Goal: Task Accomplishment & Management: Manage account settings

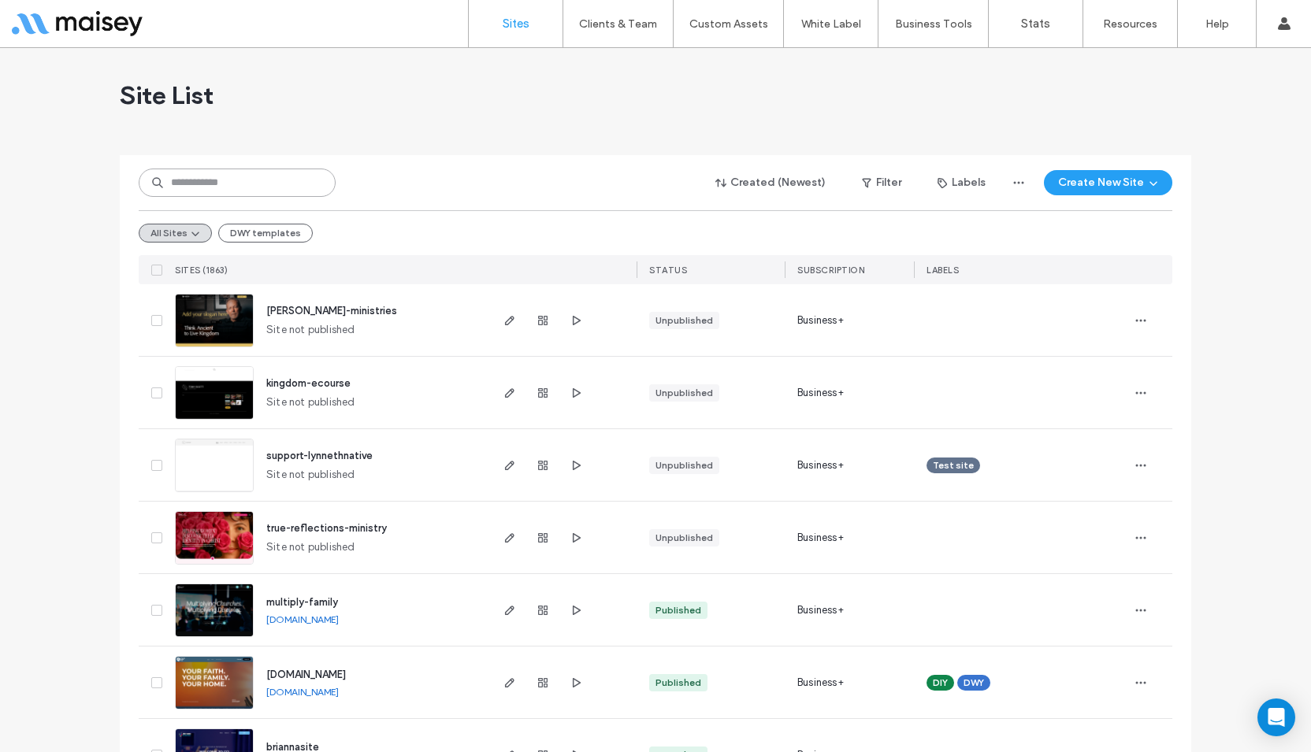
click at [255, 170] on input at bounding box center [237, 183] width 197 height 28
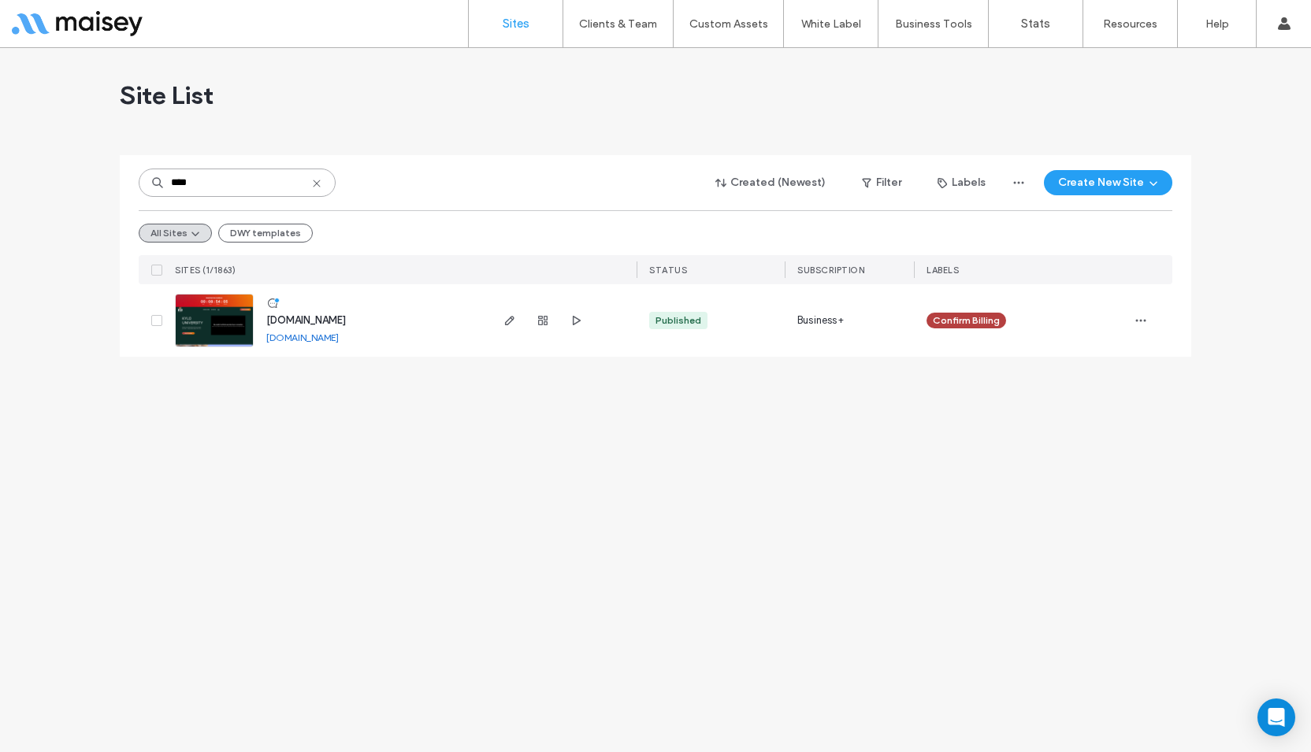
type input "****"
click at [208, 332] on img at bounding box center [214, 348] width 77 height 107
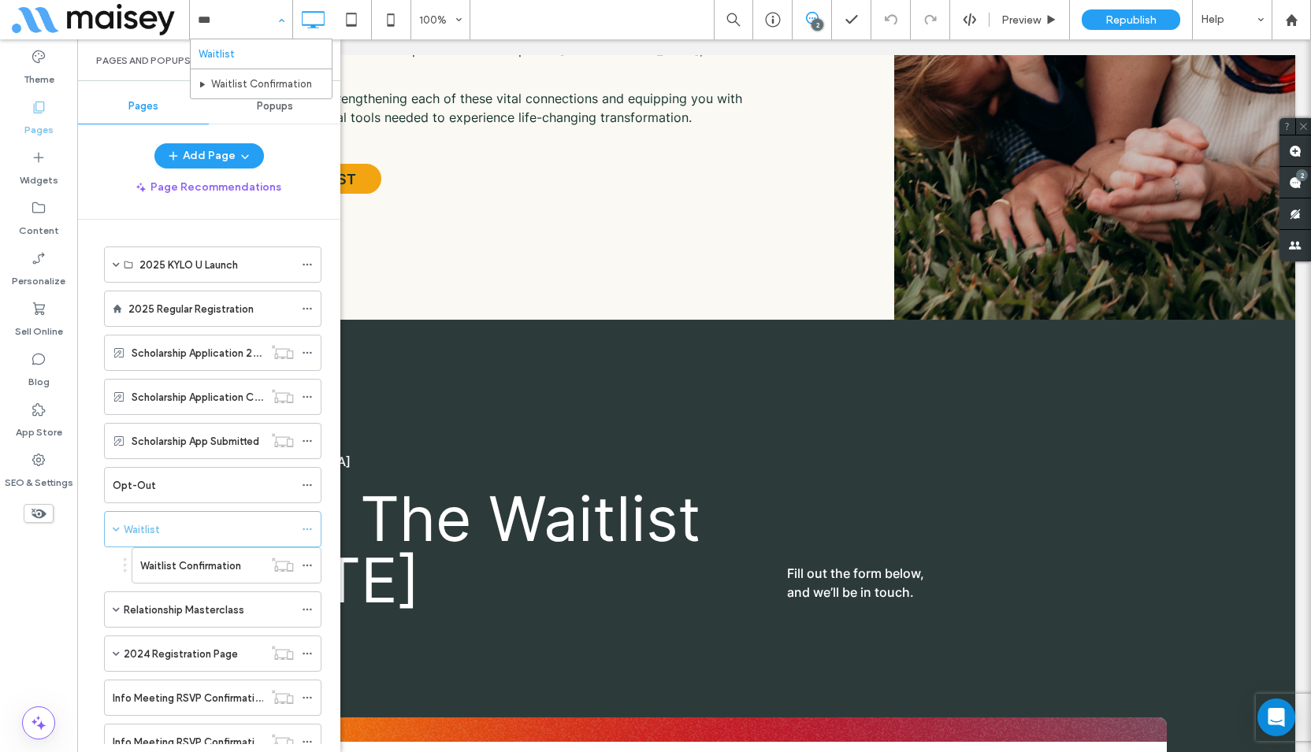
type input "****"
click at [312, 527] on icon at bounding box center [307, 529] width 11 height 11
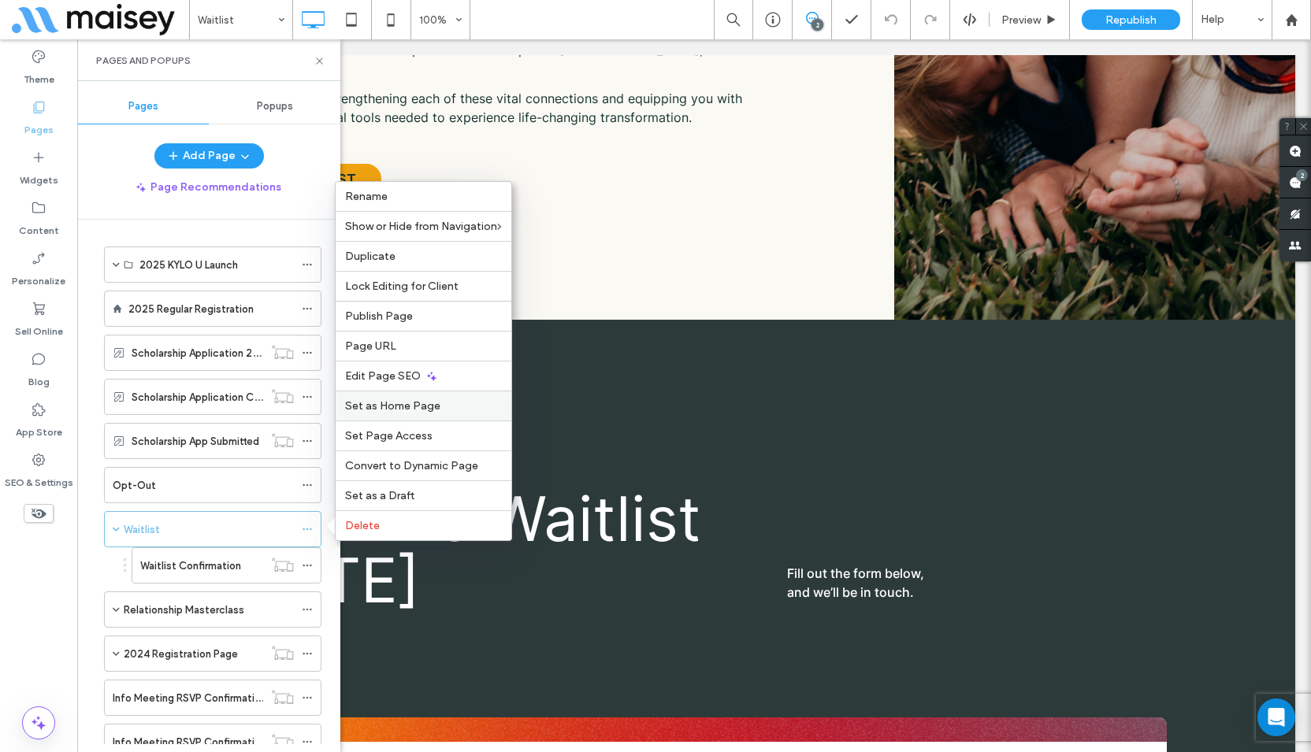
click at [384, 408] on span "Set as Home Page" at bounding box center [392, 405] width 95 height 13
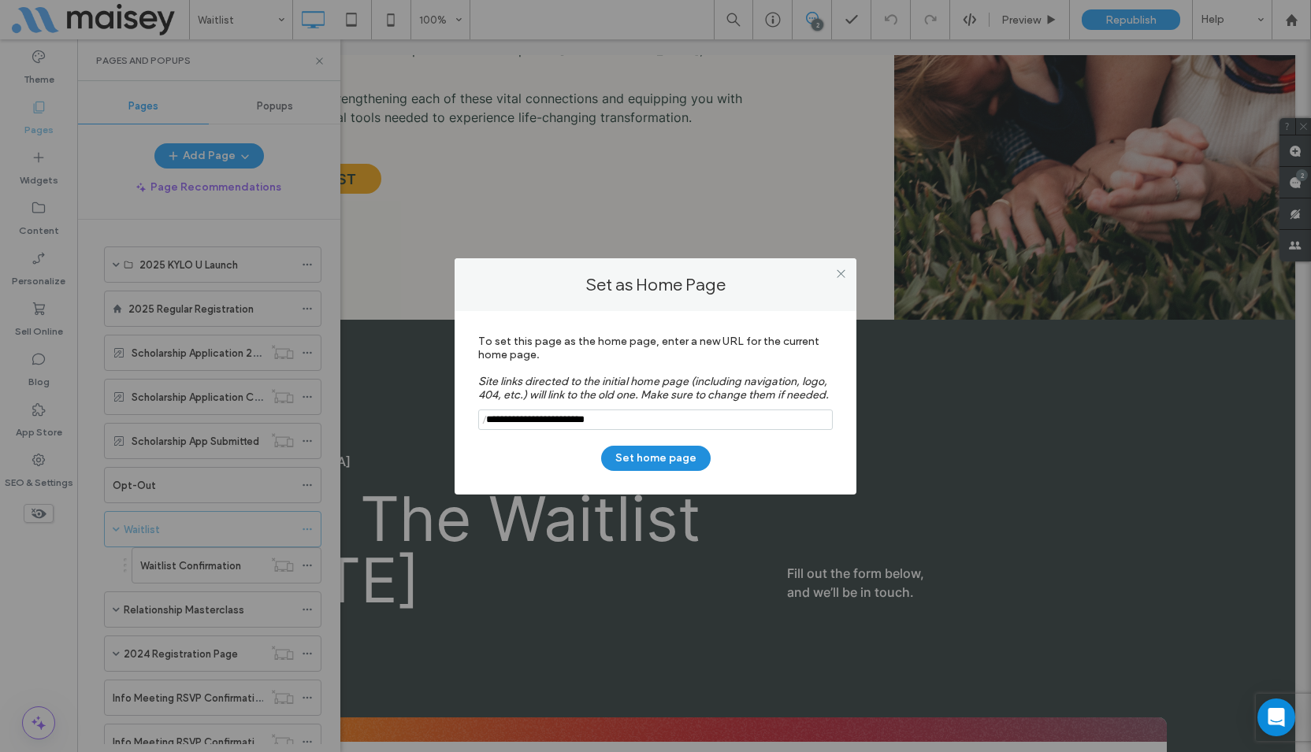
click at [649, 460] on button "Set home page" at bounding box center [655, 458] width 109 height 25
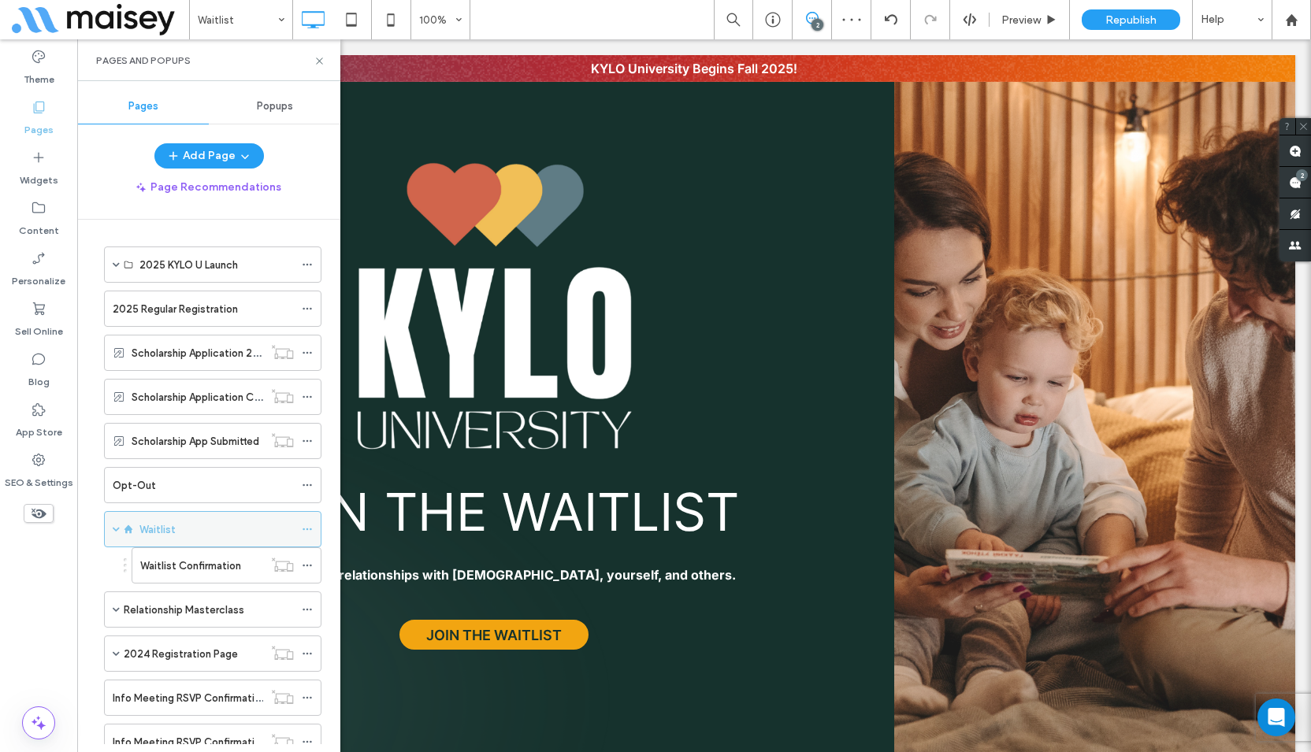
click at [173, 527] on label "Waitlist" at bounding box center [157, 530] width 36 height 28
click at [1127, 20] on span "Republish" at bounding box center [1130, 19] width 51 height 13
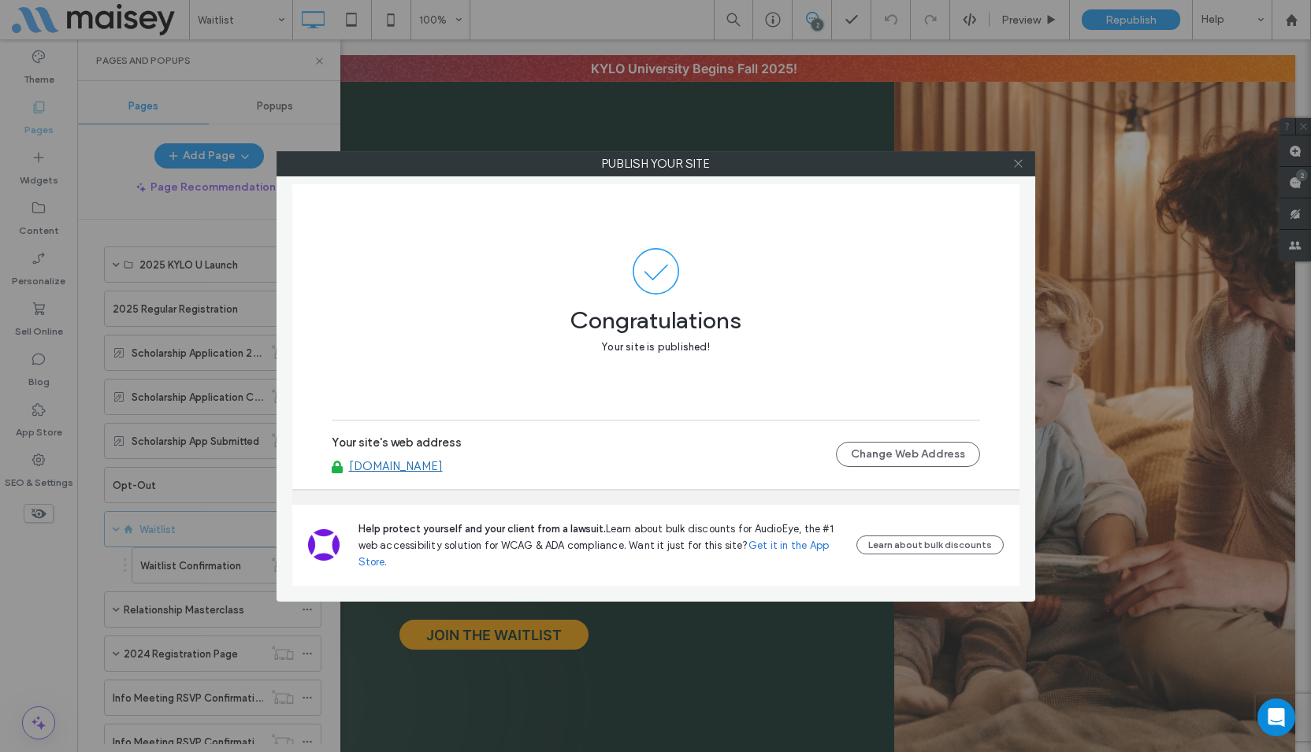
click at [1019, 163] on icon at bounding box center [1018, 164] width 12 height 12
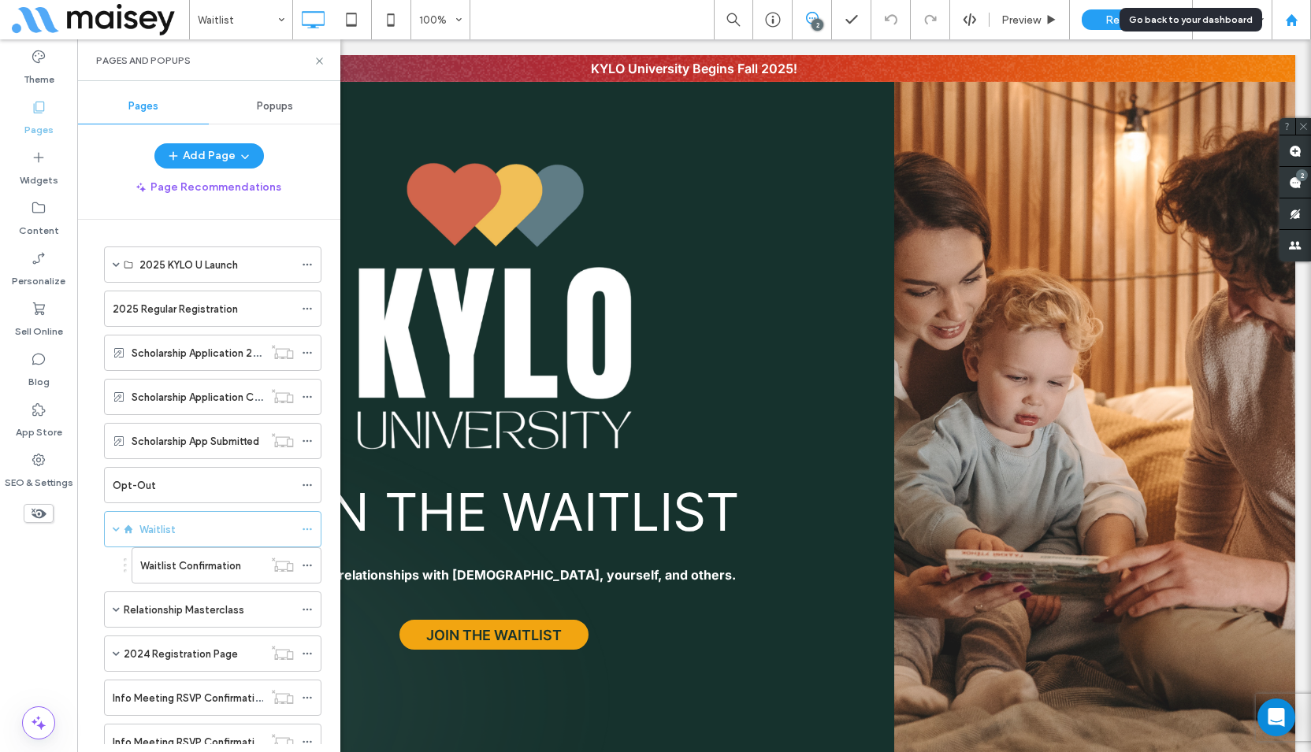
click at [1294, 10] on div at bounding box center [1290, 19] width 39 height 39
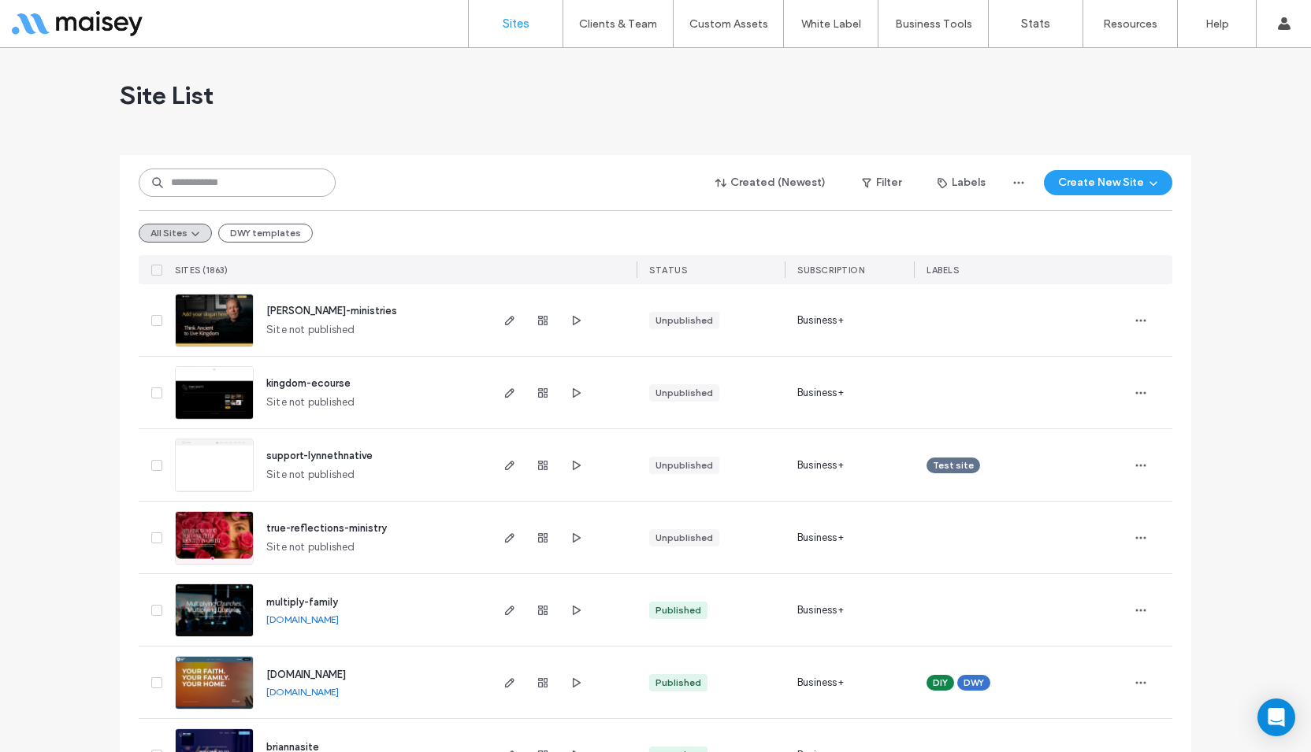
click at [242, 185] on input at bounding box center [237, 183] width 197 height 28
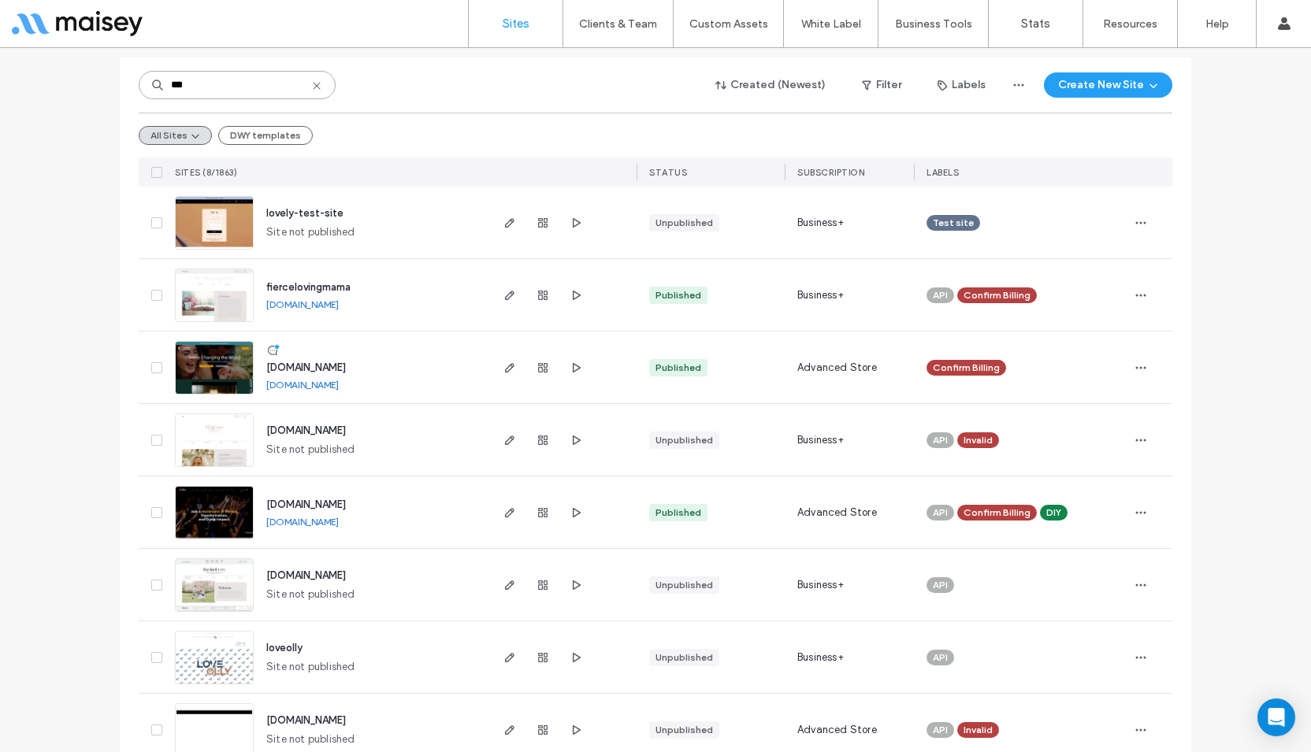
scroll to position [131, 0]
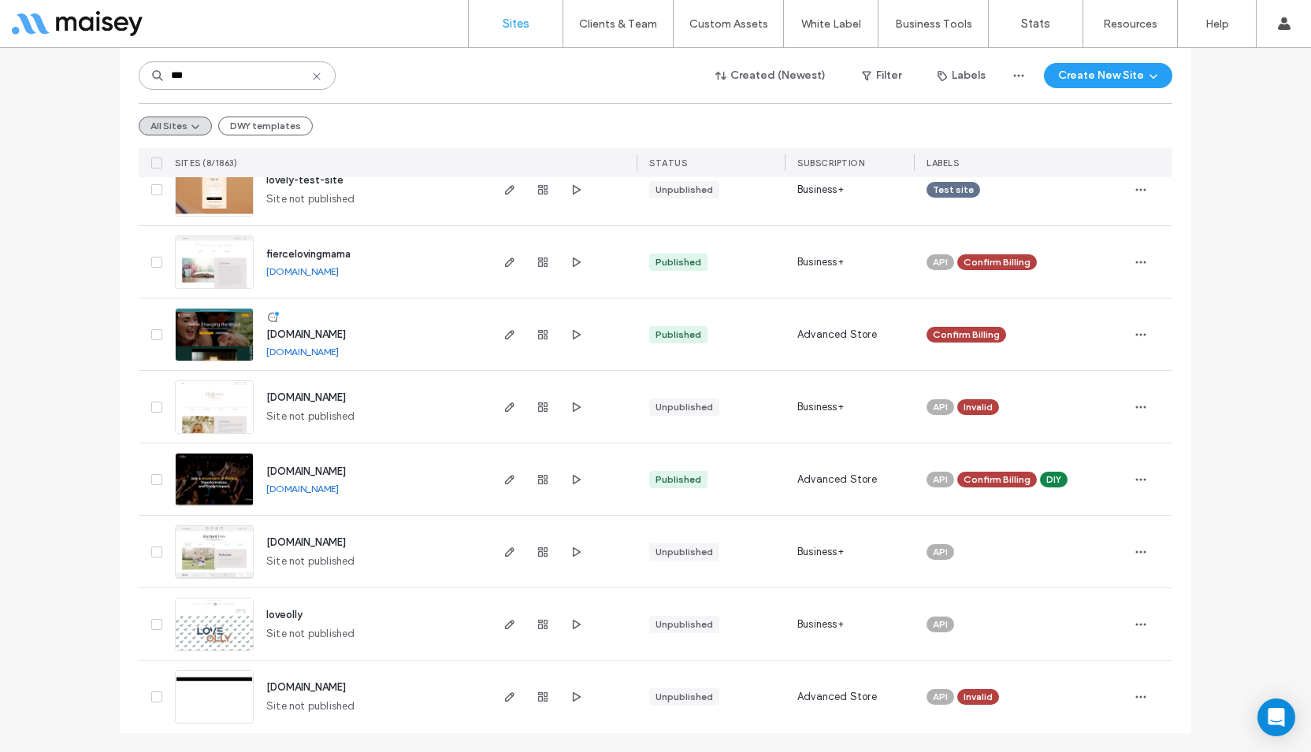
type input "***"
click at [222, 343] on img at bounding box center [214, 362] width 77 height 107
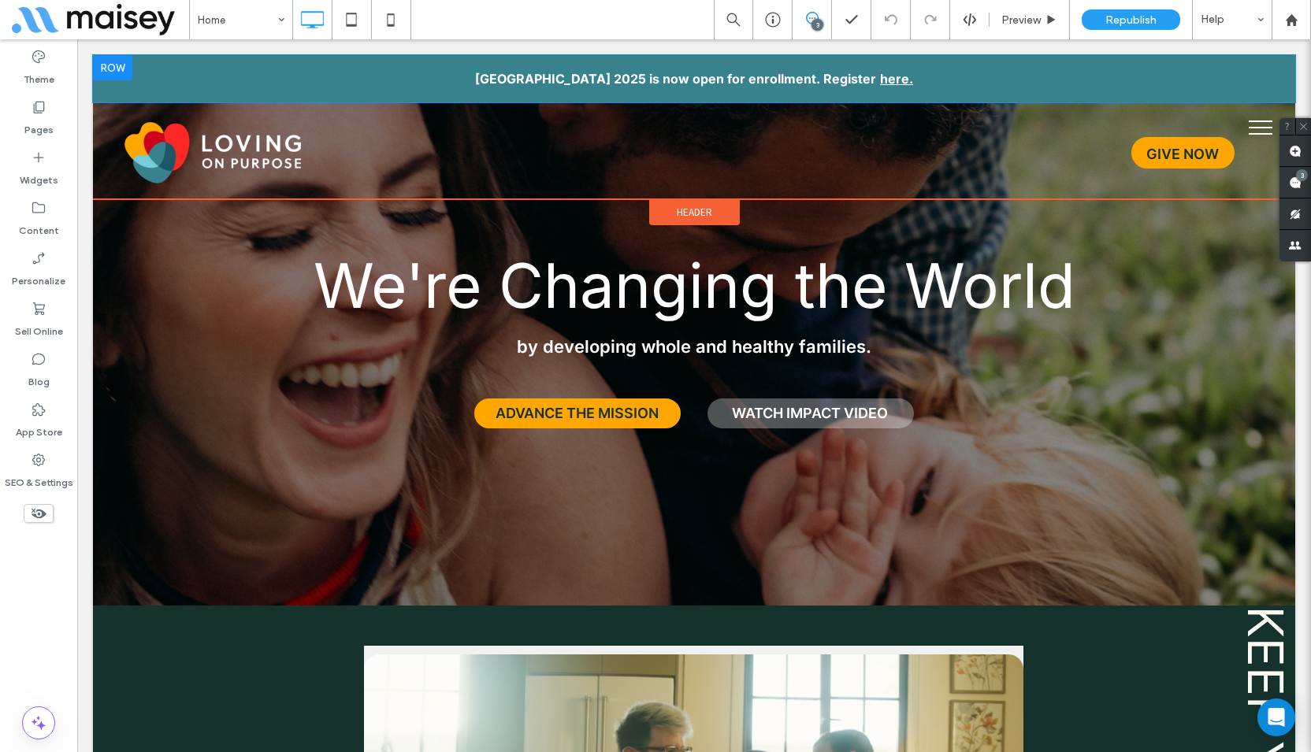
click at [116, 64] on div at bounding box center [112, 67] width 39 height 25
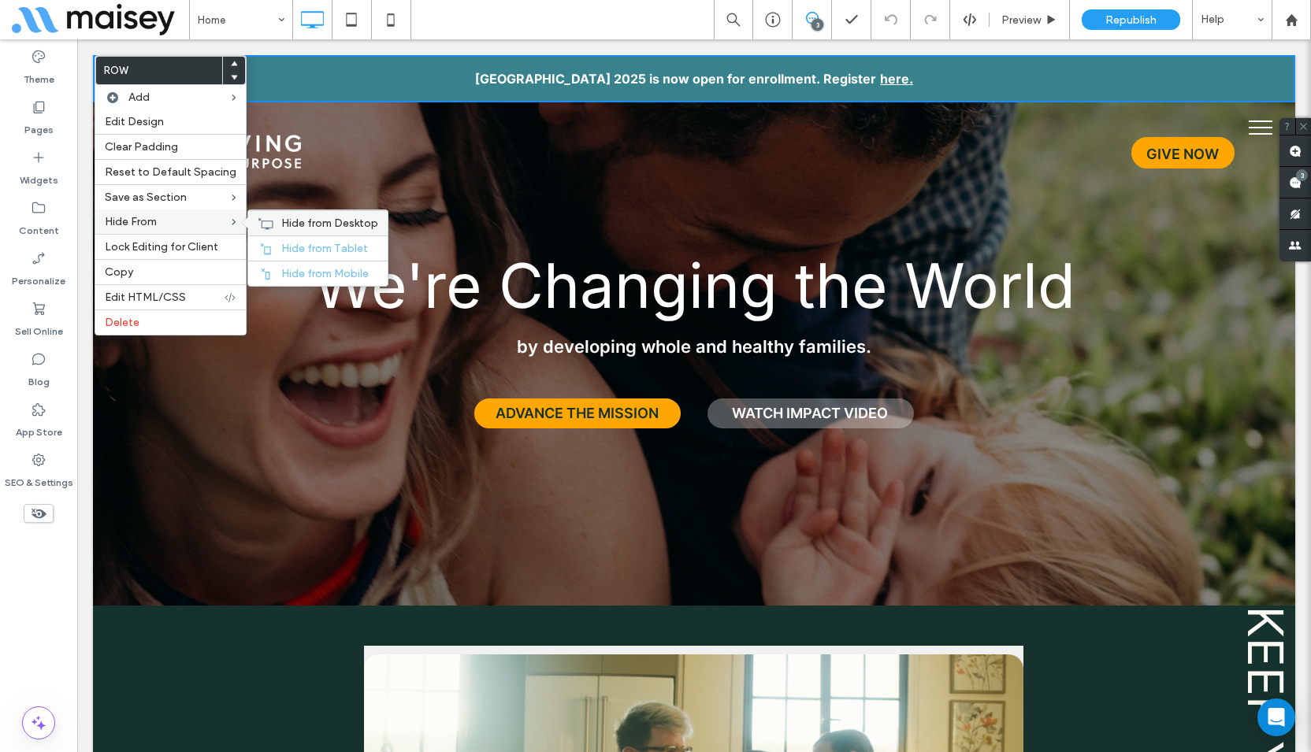
click at [299, 222] on span "Hide from Desktop" at bounding box center [329, 223] width 97 height 13
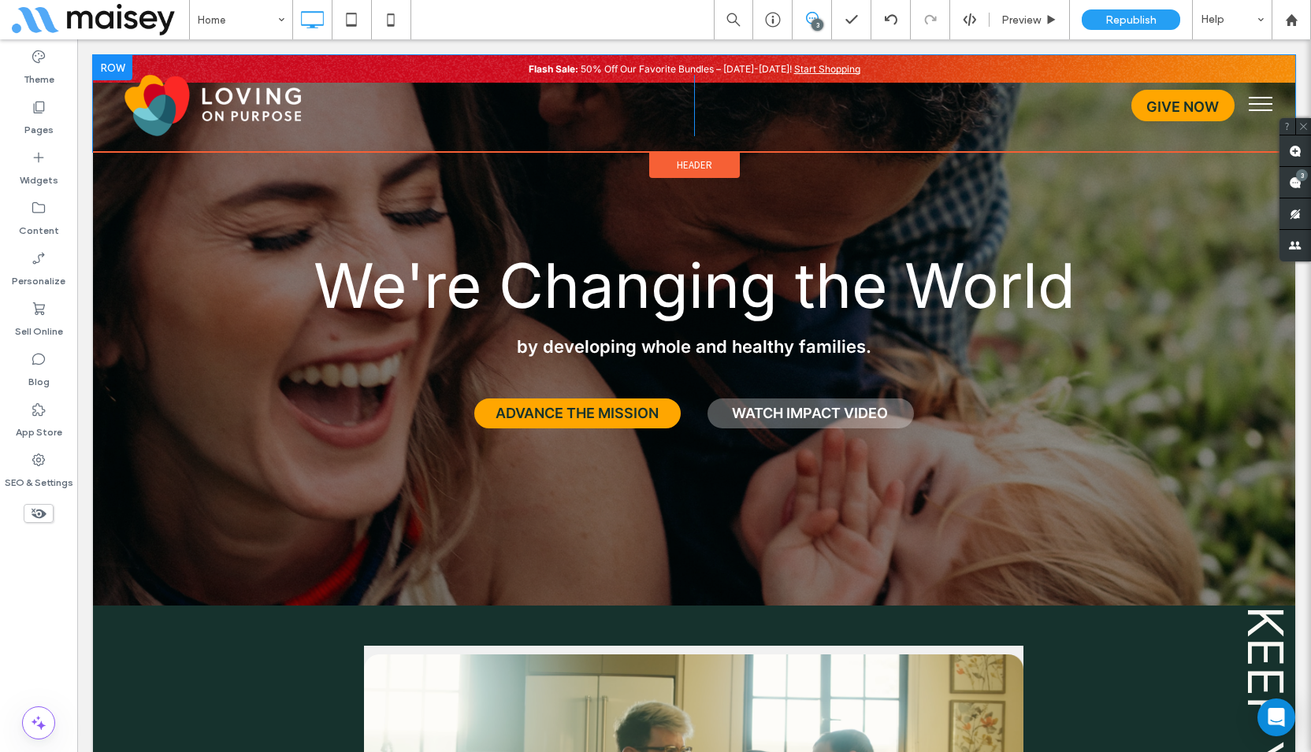
click at [834, 65] on div "Click To Paste GIVE NOW Click To Paste" at bounding box center [694, 103] width 1202 height 97
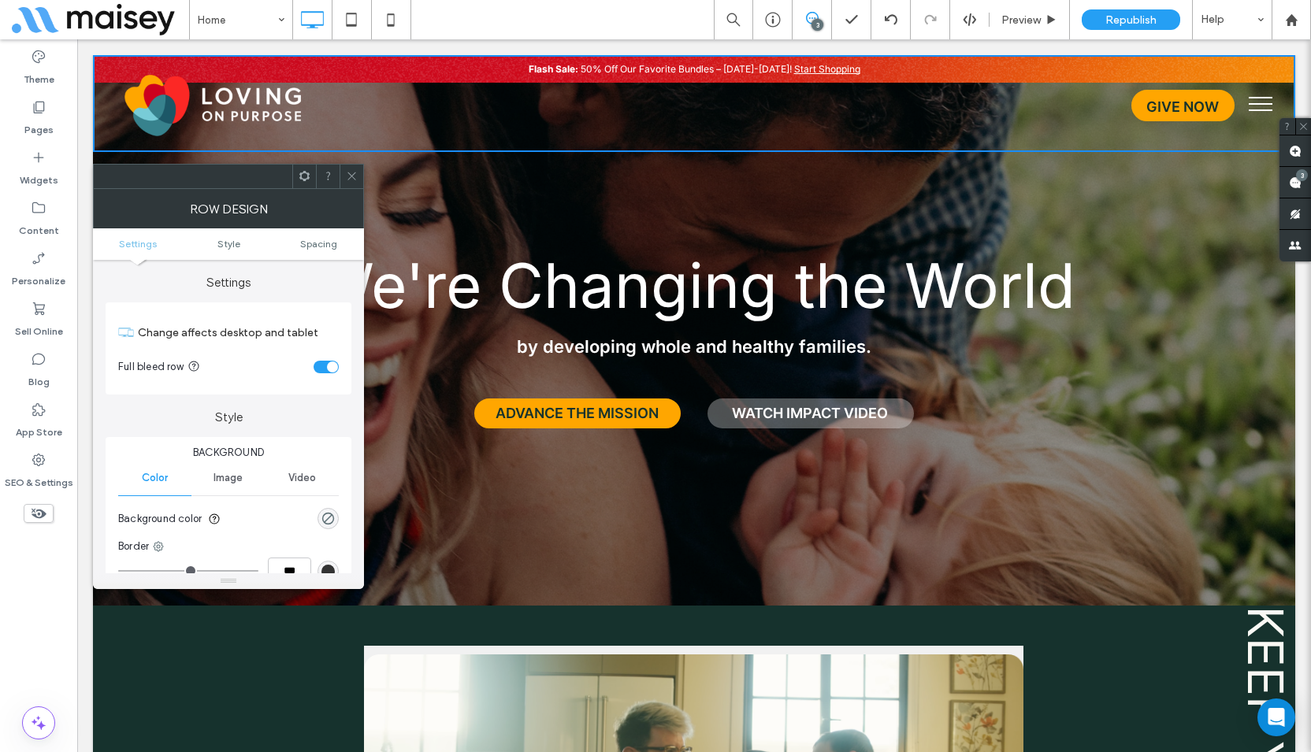
click at [833, 67] on div "Click To Paste GIVE NOW Click To Paste" at bounding box center [694, 103] width 1202 height 97
drag, startPoint x: 350, startPoint y: 175, endPoint x: 363, endPoint y: 168, distance: 15.2
click at [350, 174] on icon at bounding box center [352, 176] width 12 height 12
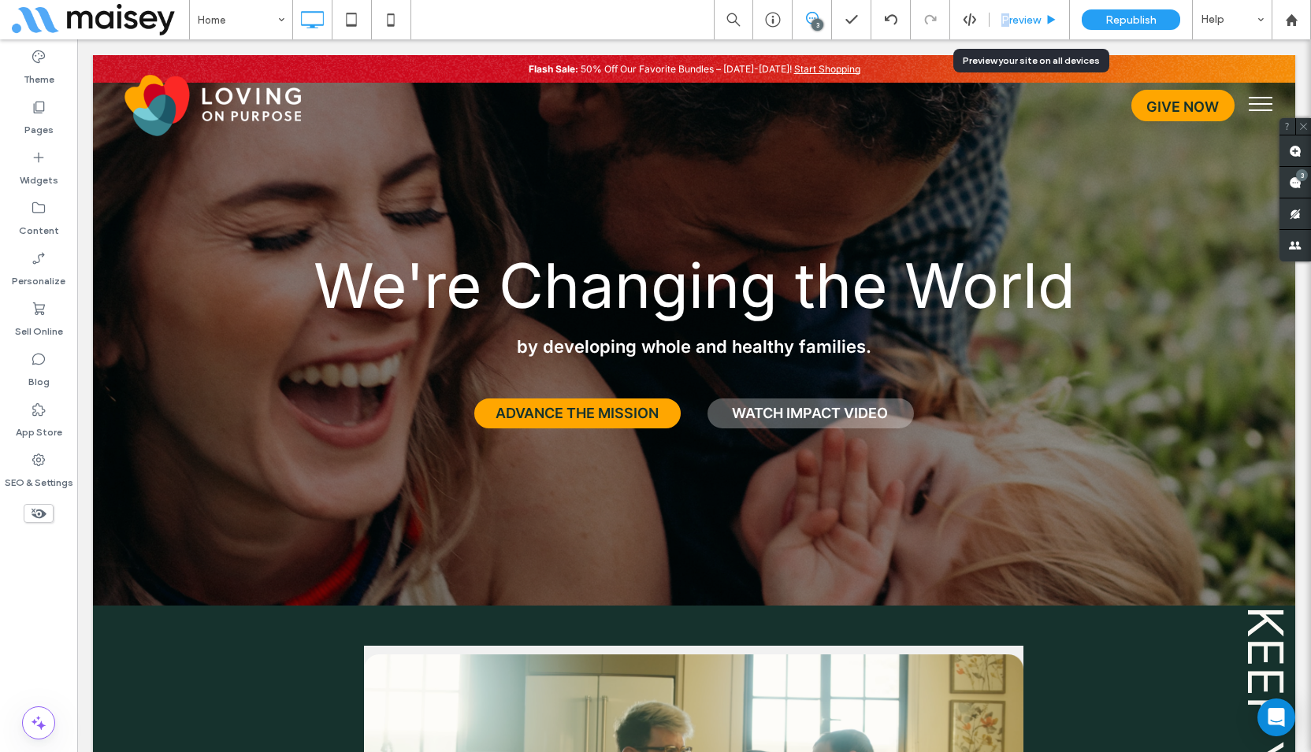
click at [1005, 17] on span "Preview" at bounding box center [1020, 19] width 39 height 13
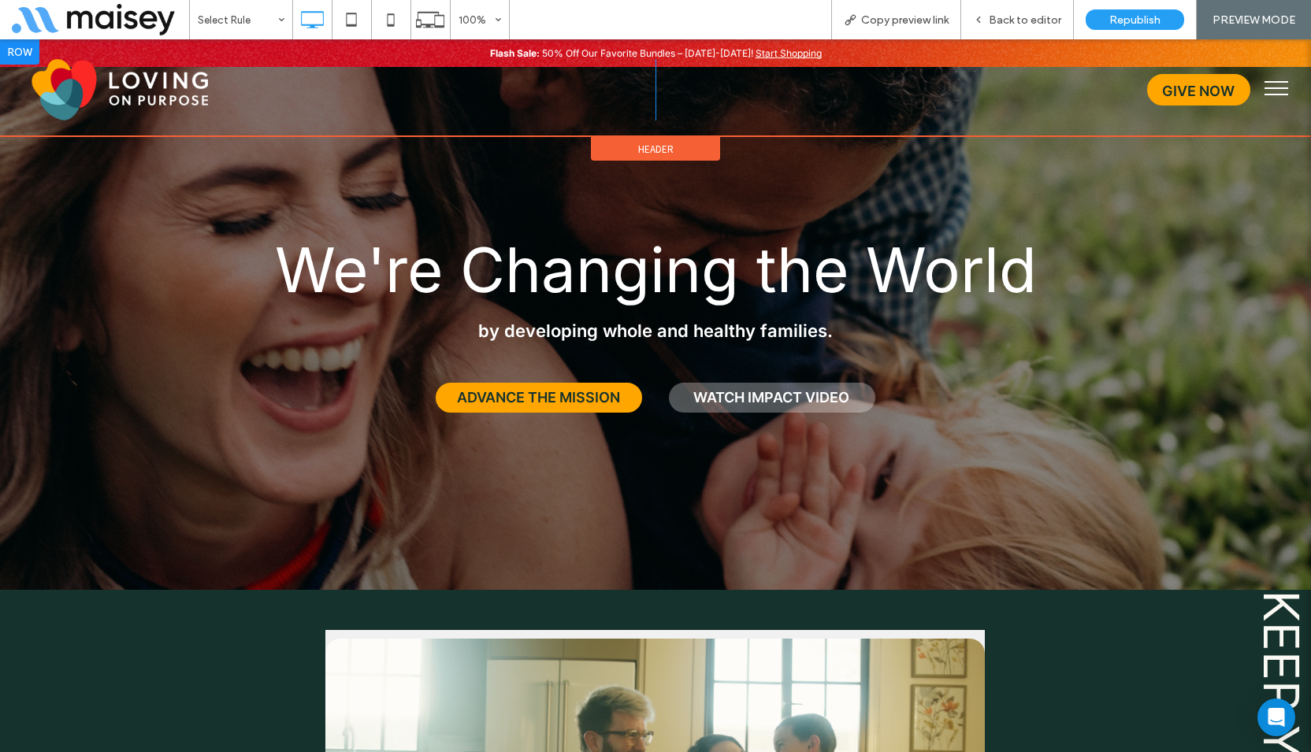
click at [783, 50] on div "Click To Paste GIVE NOW Click To Paste" at bounding box center [655, 87] width 1311 height 97
click at [776, 54] on div "Click To Paste GIVE NOW Click To Paste" at bounding box center [655, 87] width 1311 height 97
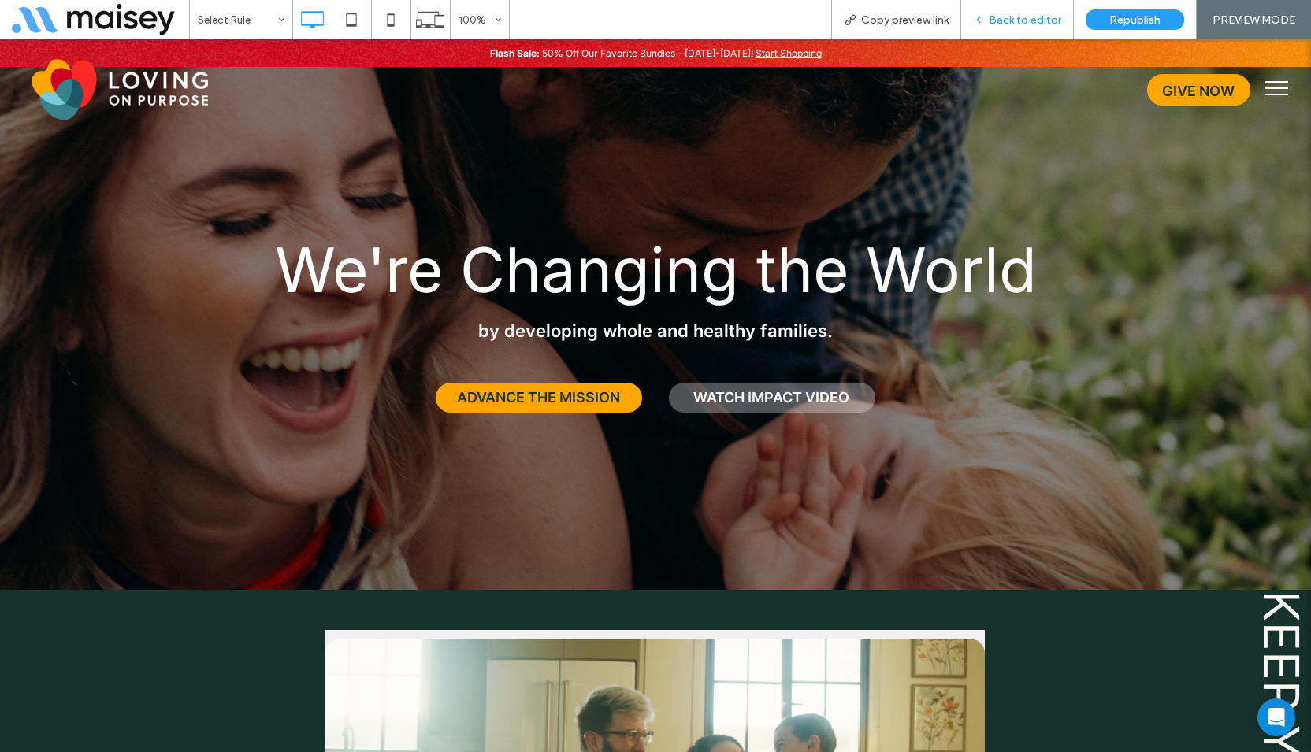
click at [996, 22] on span "Back to editor" at bounding box center [1025, 19] width 72 height 13
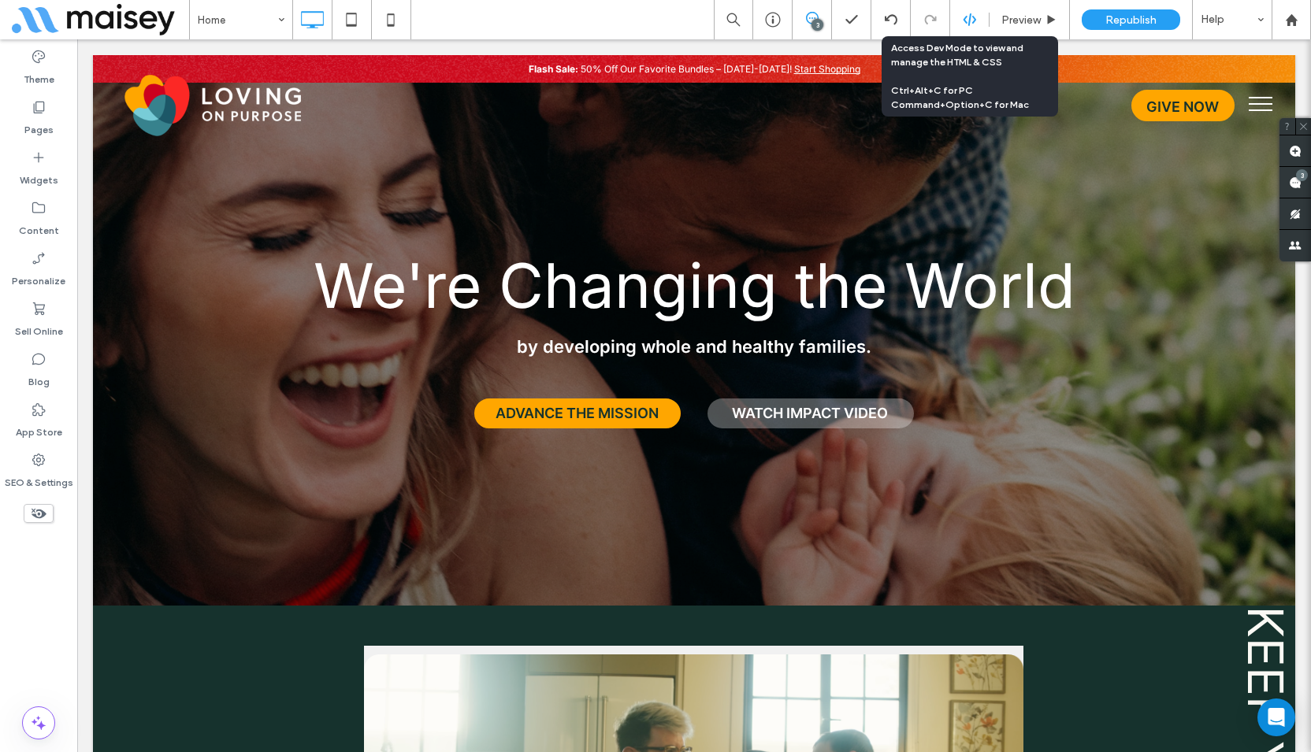
drag, startPoint x: 967, startPoint y: 19, endPoint x: 988, endPoint y: 19, distance: 20.5
click at [968, 19] on icon at bounding box center [970, 20] width 14 height 14
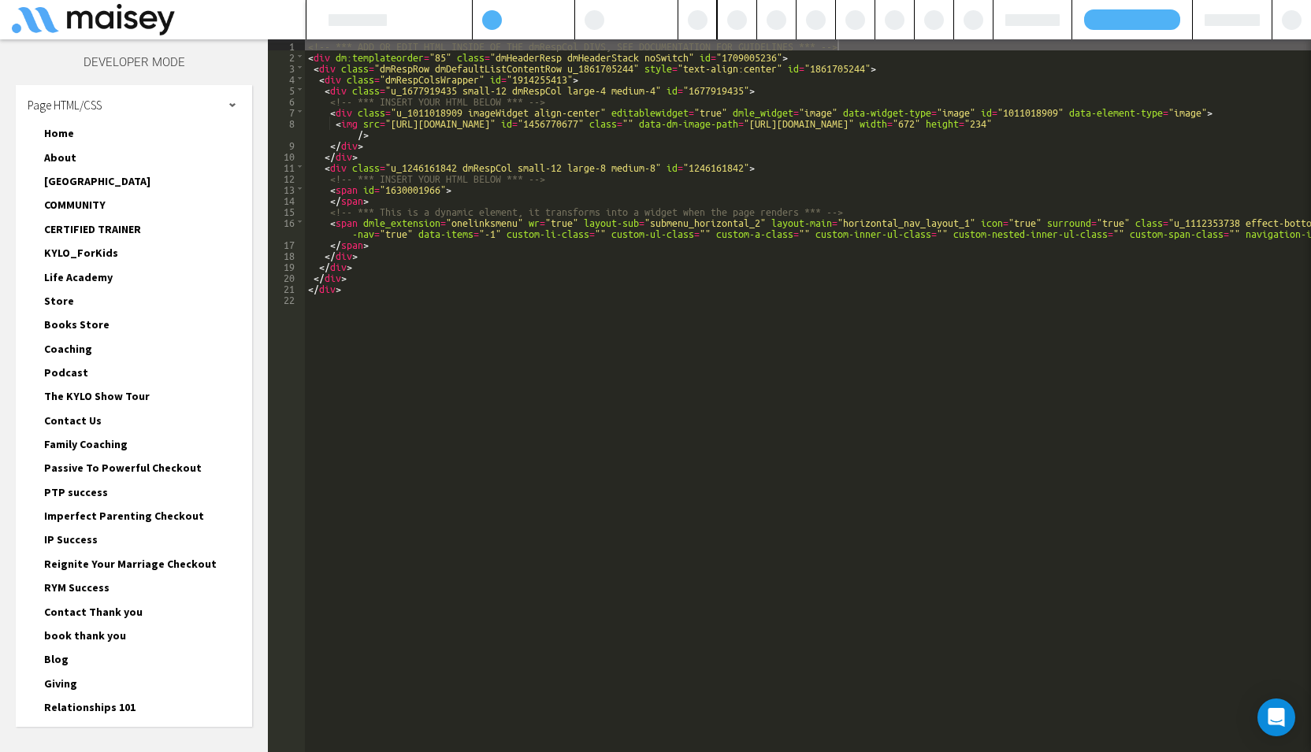
click at [1033, 21] on div at bounding box center [1032, 20] width 54 height 12
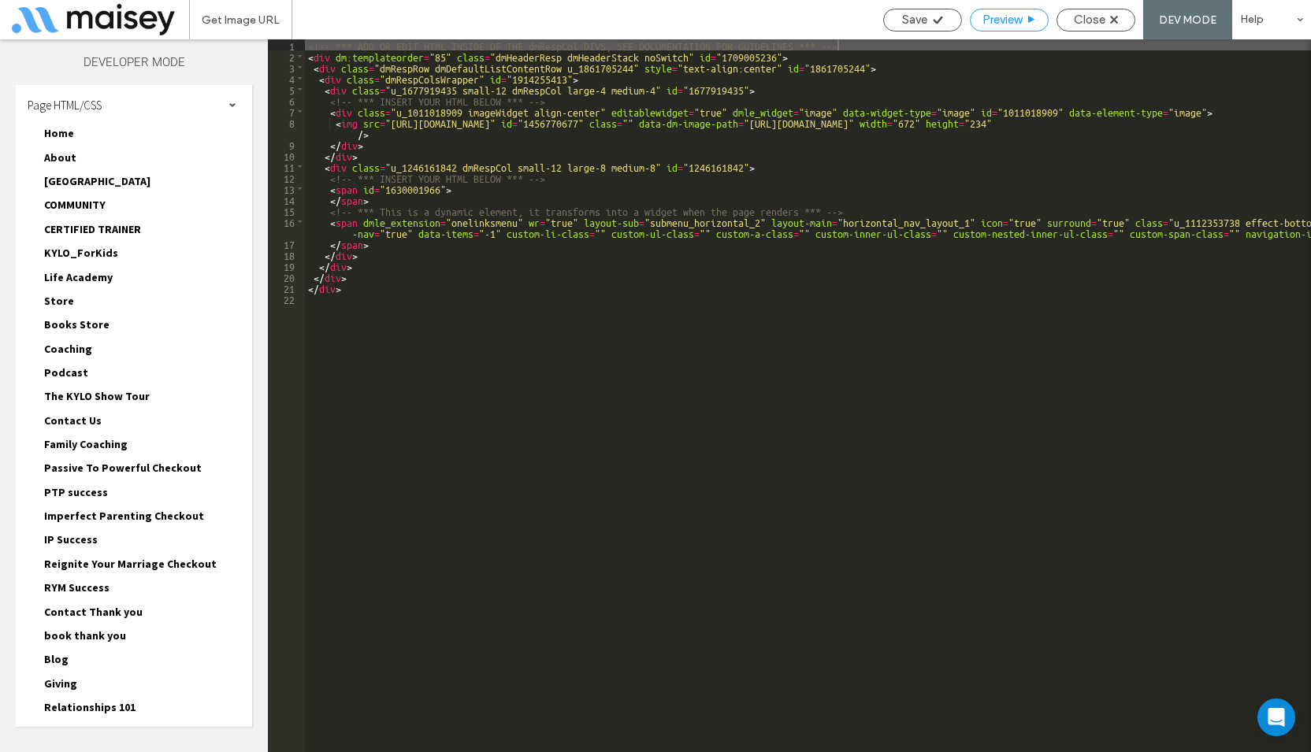
click at [1000, 20] on span "Preview" at bounding box center [1001, 20] width 39 height 14
click at [1094, 14] on span "Close" at bounding box center [1090, 20] width 32 height 14
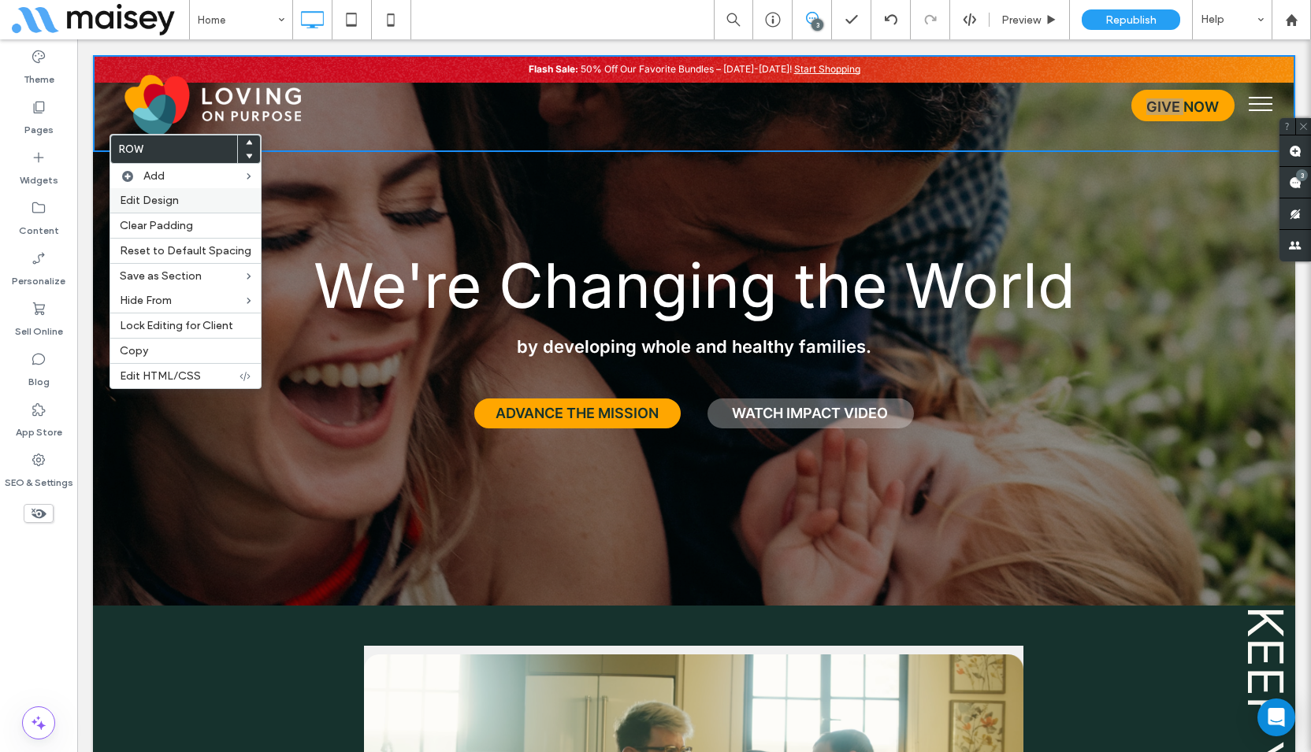
click at [188, 200] on label "Edit Design" at bounding box center [186, 200] width 132 height 13
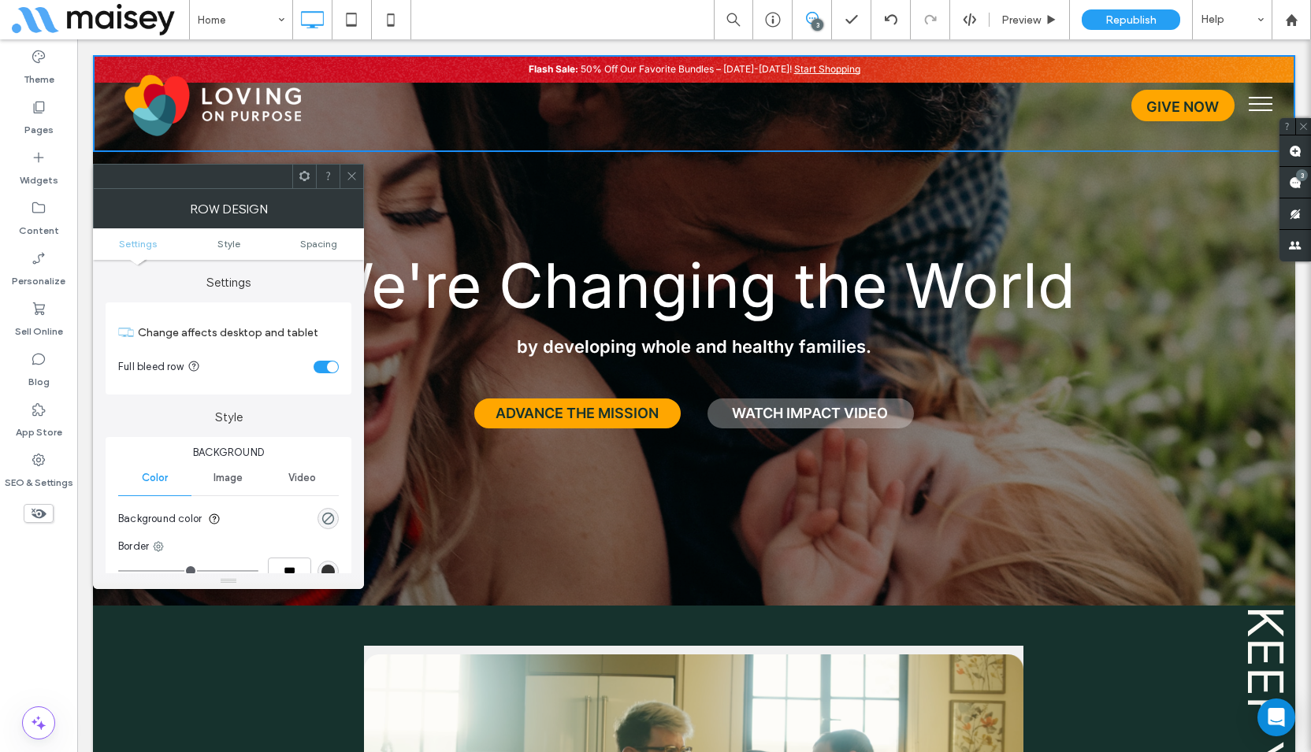
click at [302, 173] on use at bounding box center [304, 176] width 10 height 10
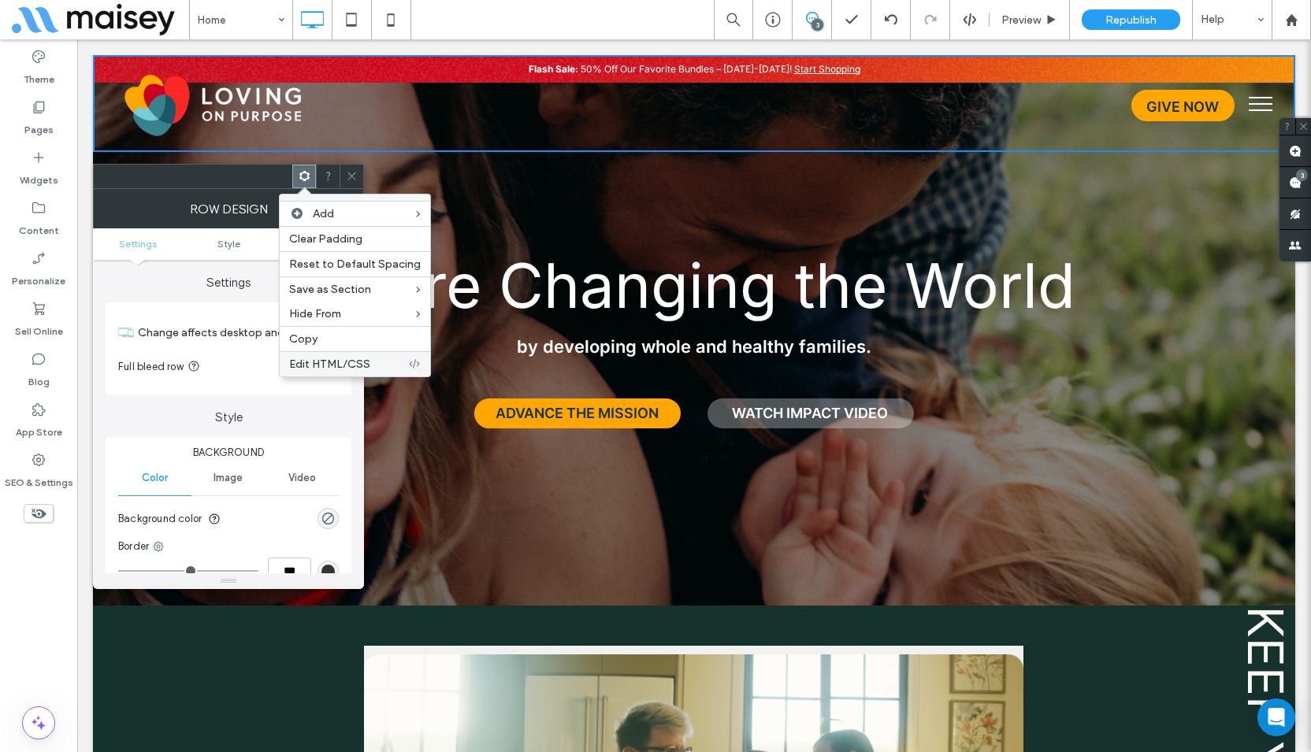
click at [329, 358] on span "Edit HTML/CSS" at bounding box center [329, 364] width 81 height 13
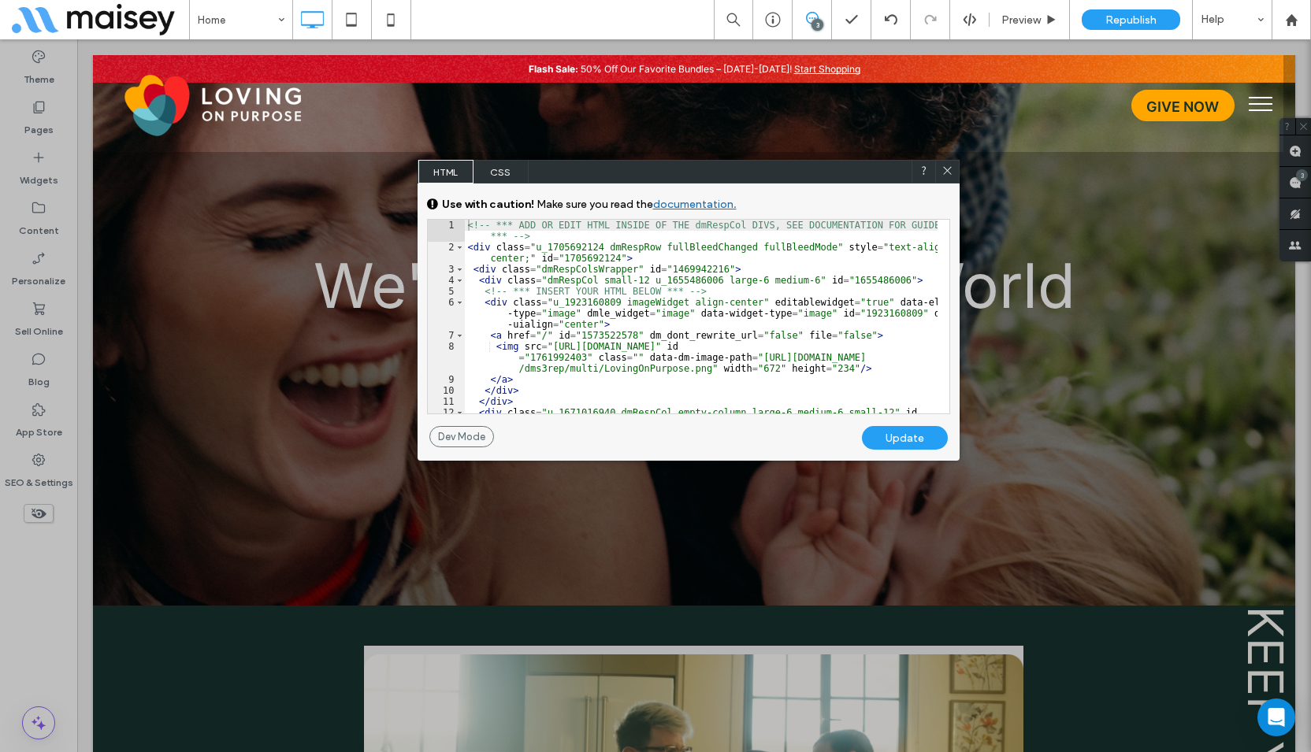
click at [950, 169] on icon at bounding box center [947, 171] width 12 height 12
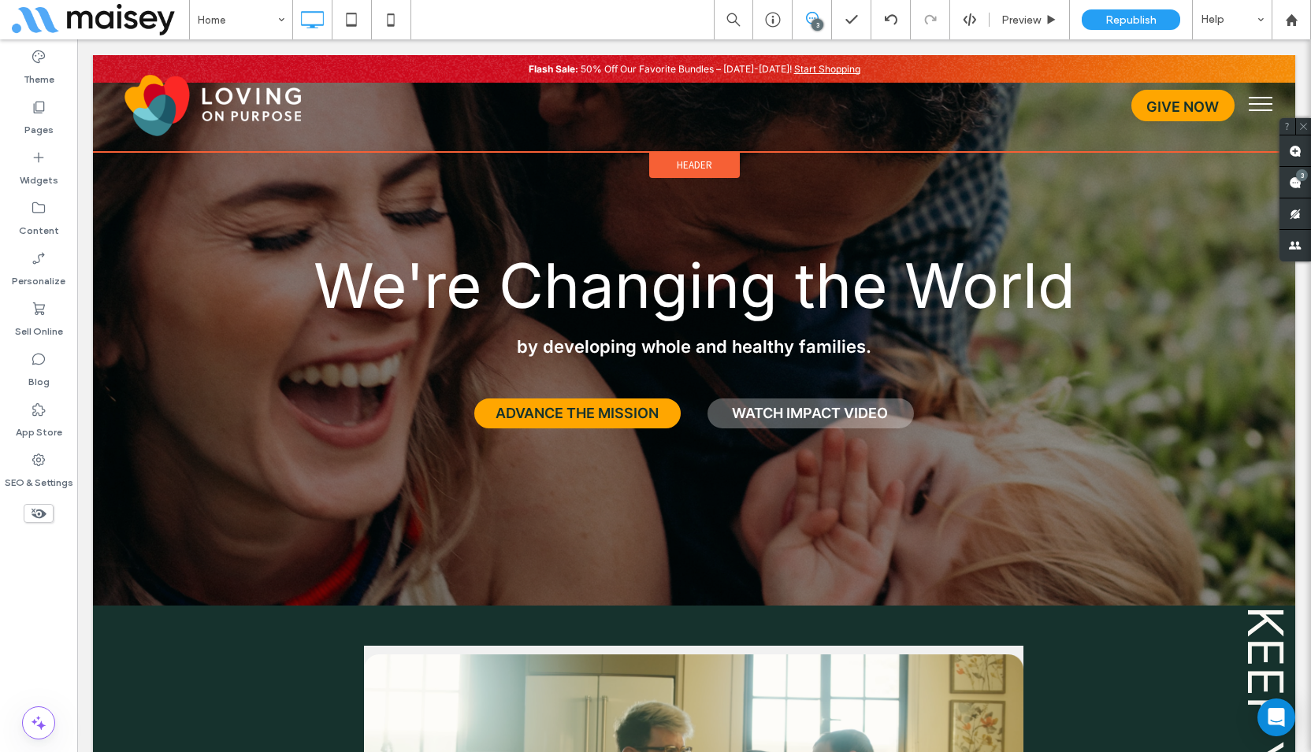
click at [678, 160] on span "Header" at bounding box center [694, 164] width 35 height 13
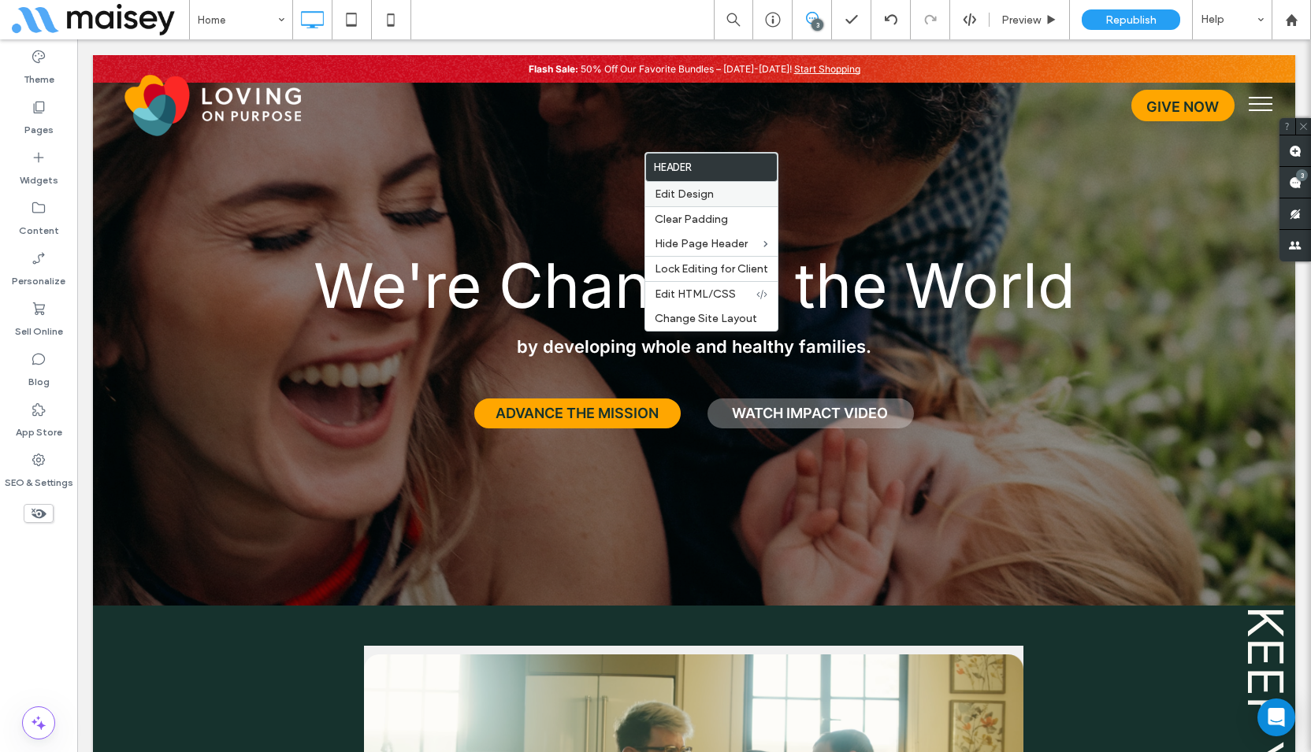
click at [685, 192] on span "Edit Design" at bounding box center [684, 193] width 59 height 13
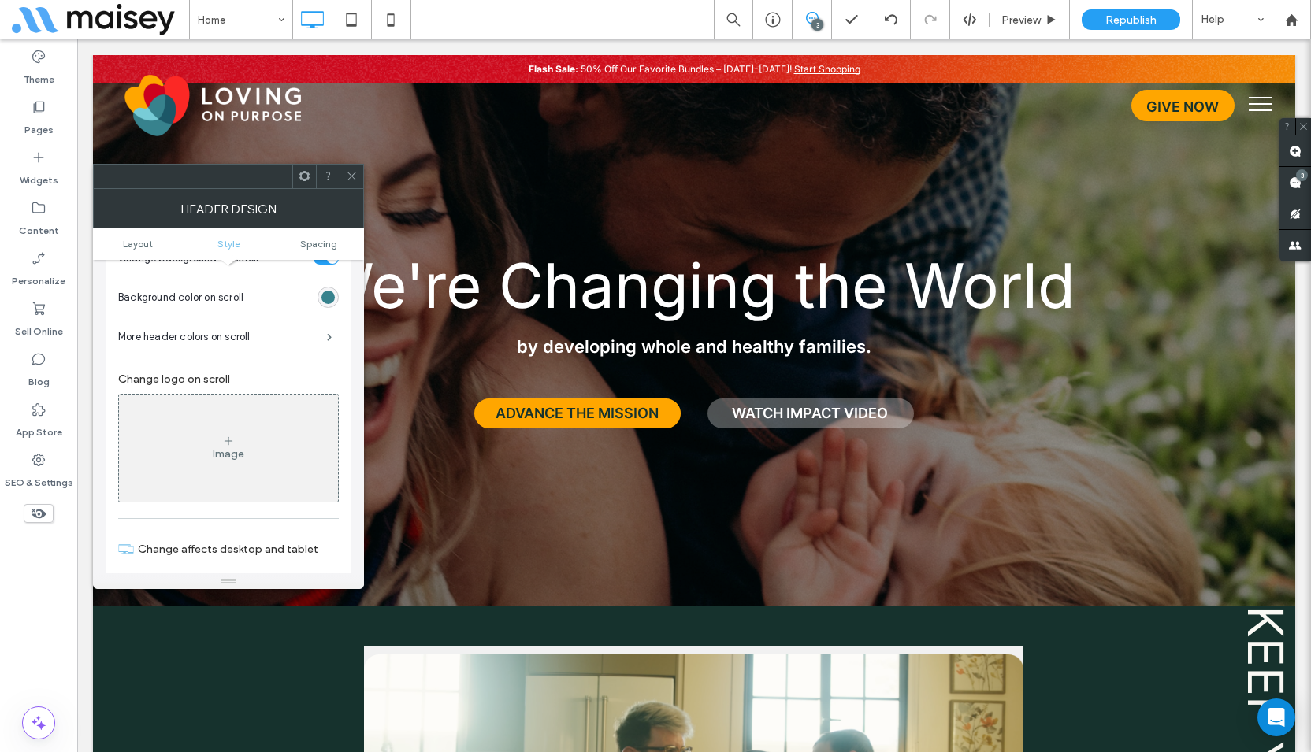
scroll to position [551, 0]
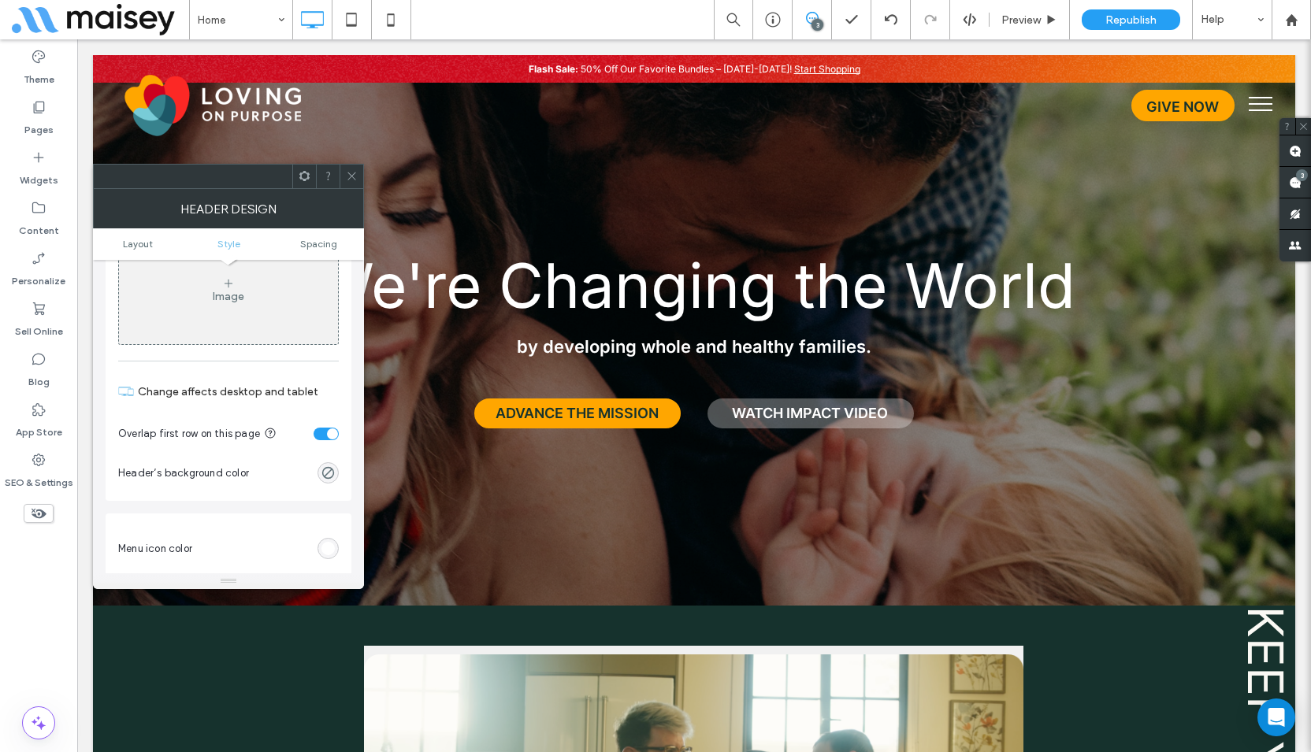
click at [333, 433] on div "toggle" at bounding box center [332, 434] width 11 height 11
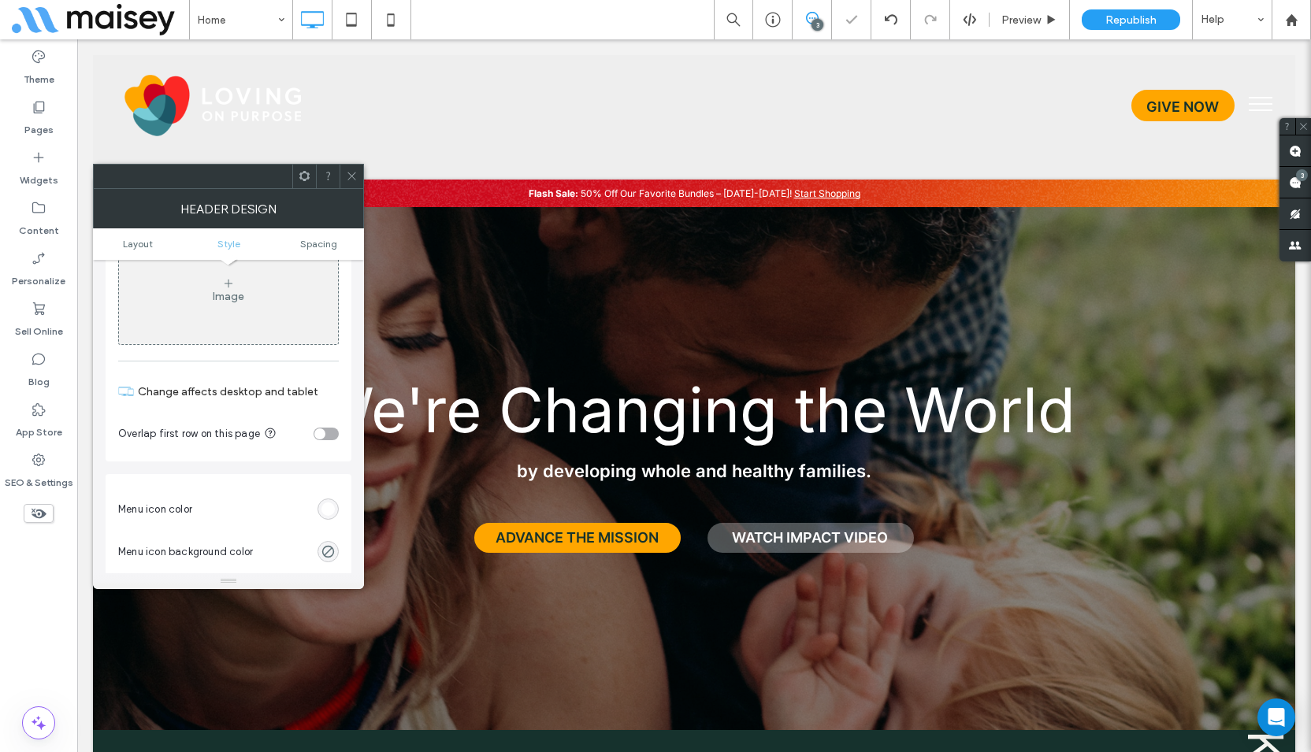
click at [355, 170] on icon at bounding box center [352, 176] width 12 height 12
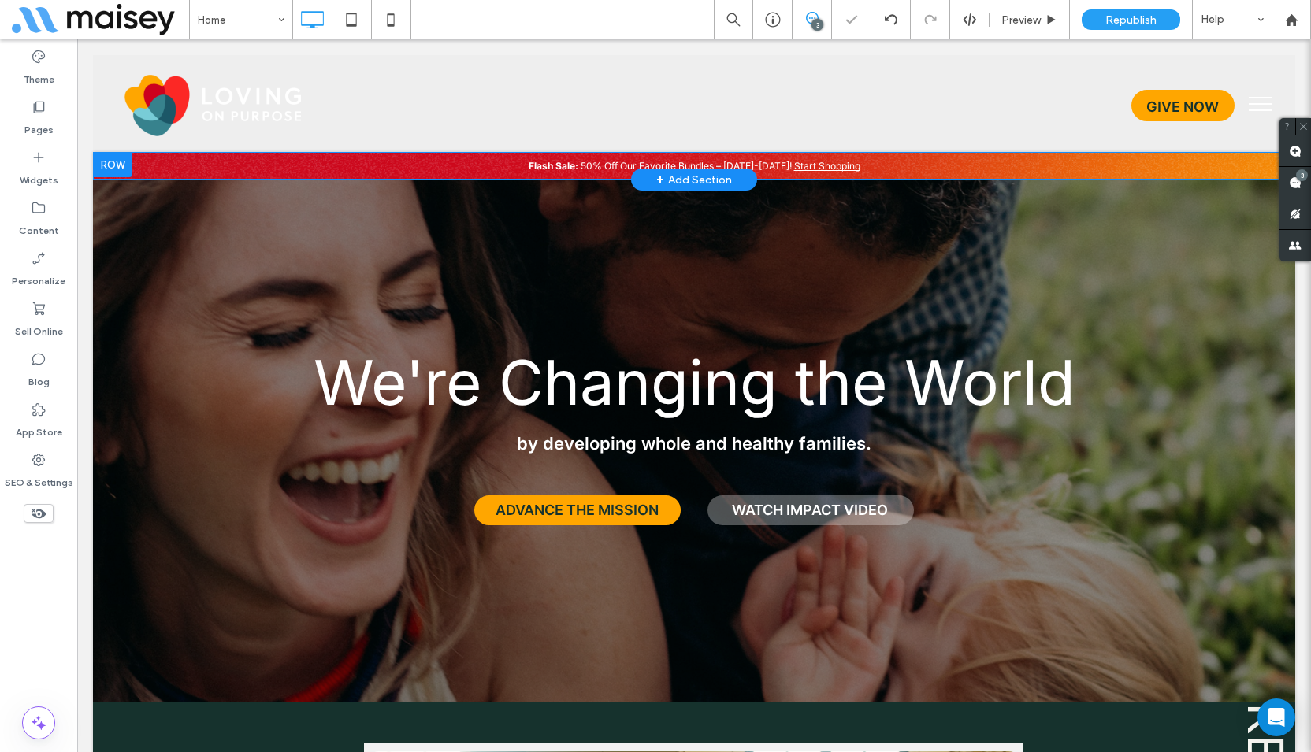
click at [118, 159] on div at bounding box center [112, 164] width 39 height 25
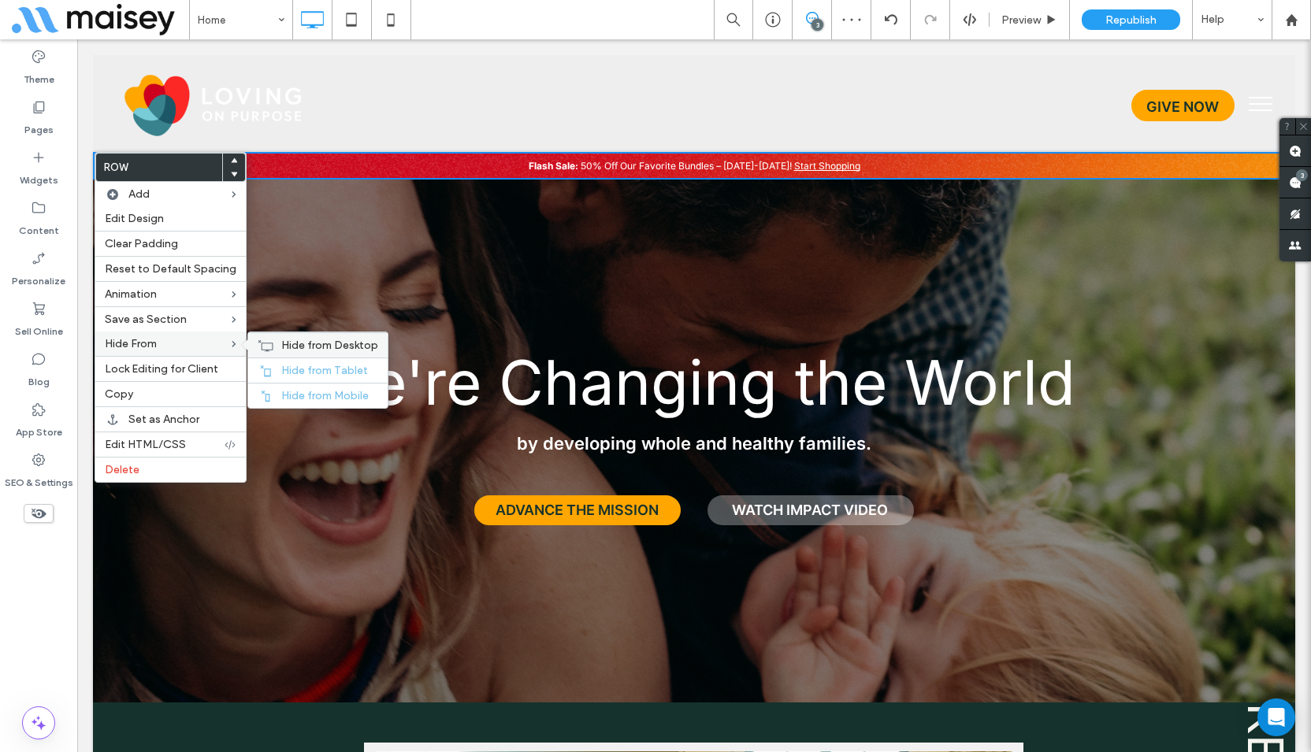
click at [302, 343] on span "Hide from Desktop" at bounding box center [329, 345] width 97 height 13
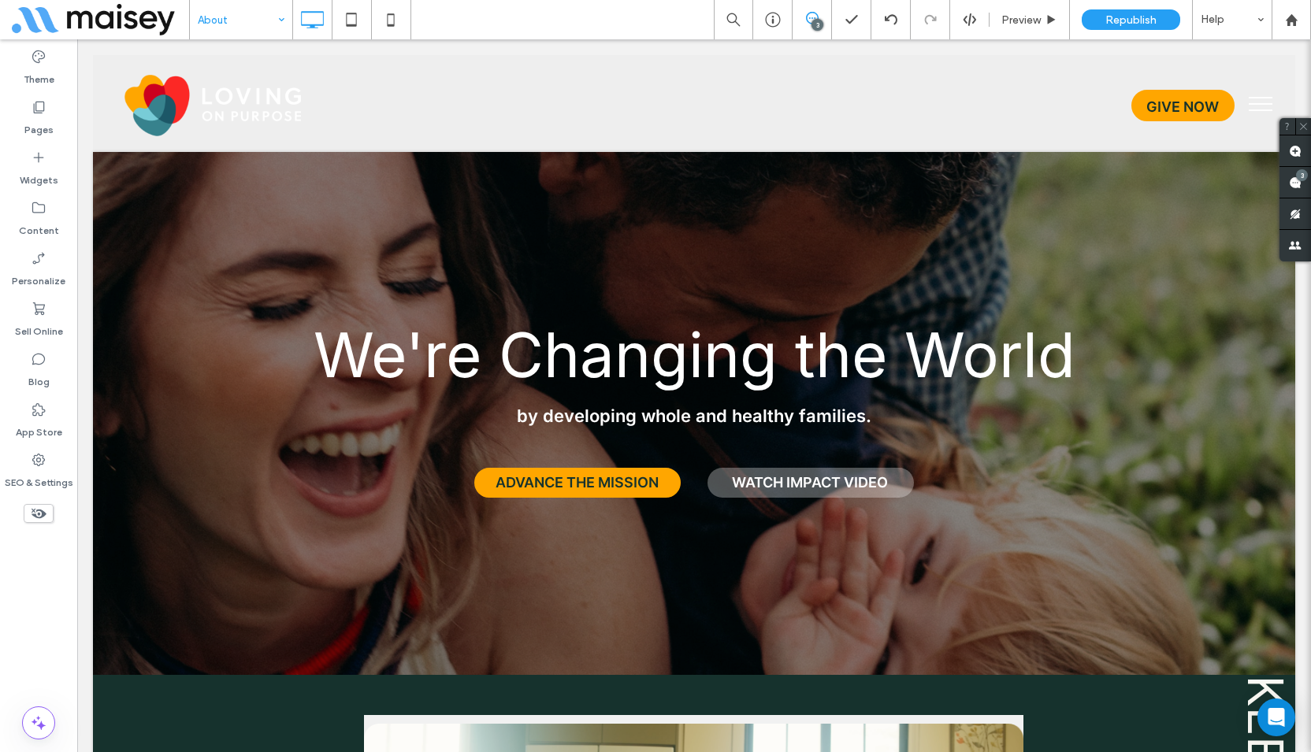
click at [232, 17] on div "About 3 Preview Republish Help Site Comments Team & Clients Automate new commen…" at bounding box center [655, 376] width 1311 height 752
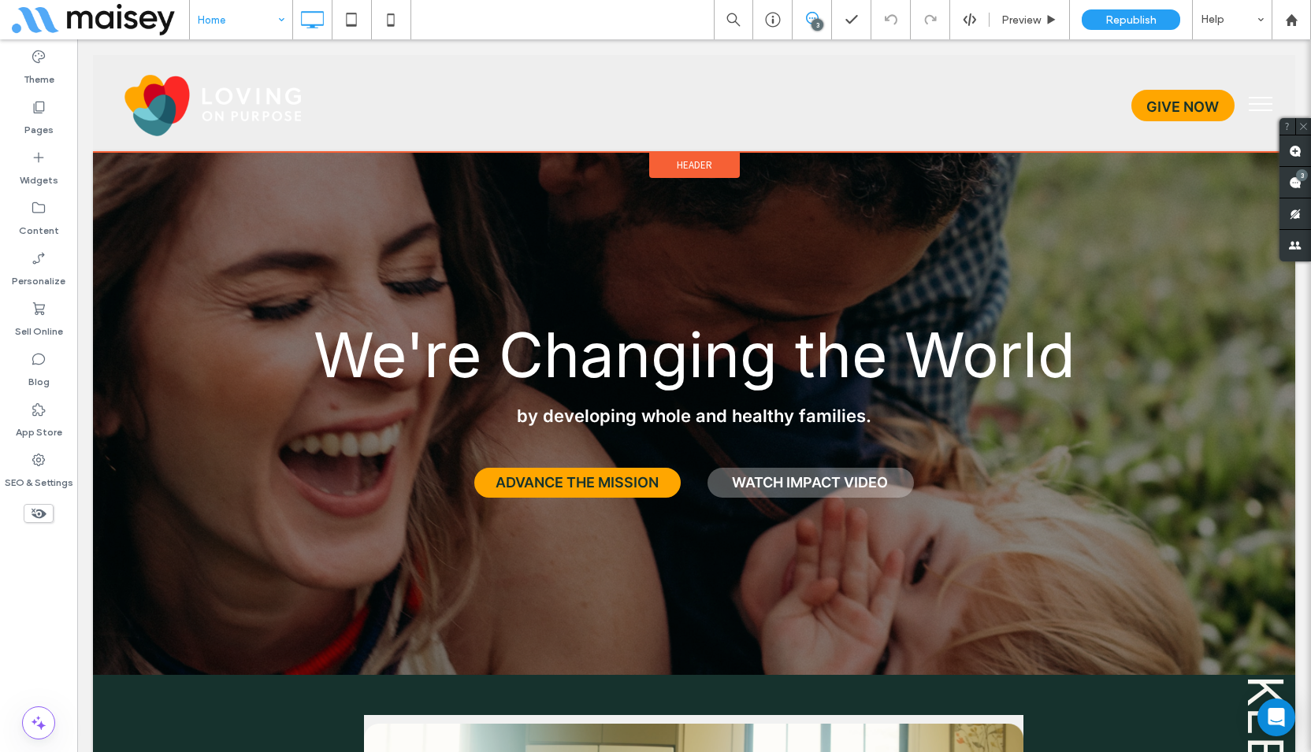
click at [664, 160] on div "Header" at bounding box center [694, 165] width 91 height 26
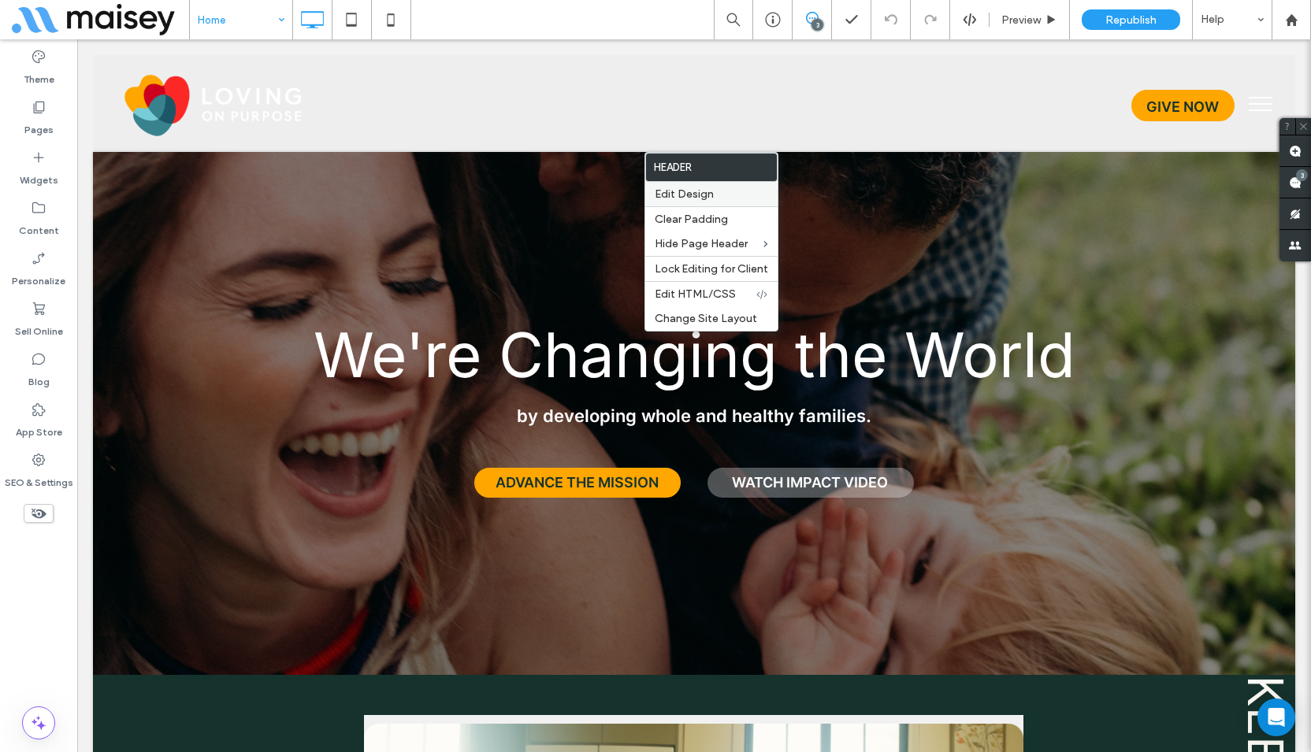
click at [700, 186] on div "Edit Design" at bounding box center [711, 194] width 132 height 24
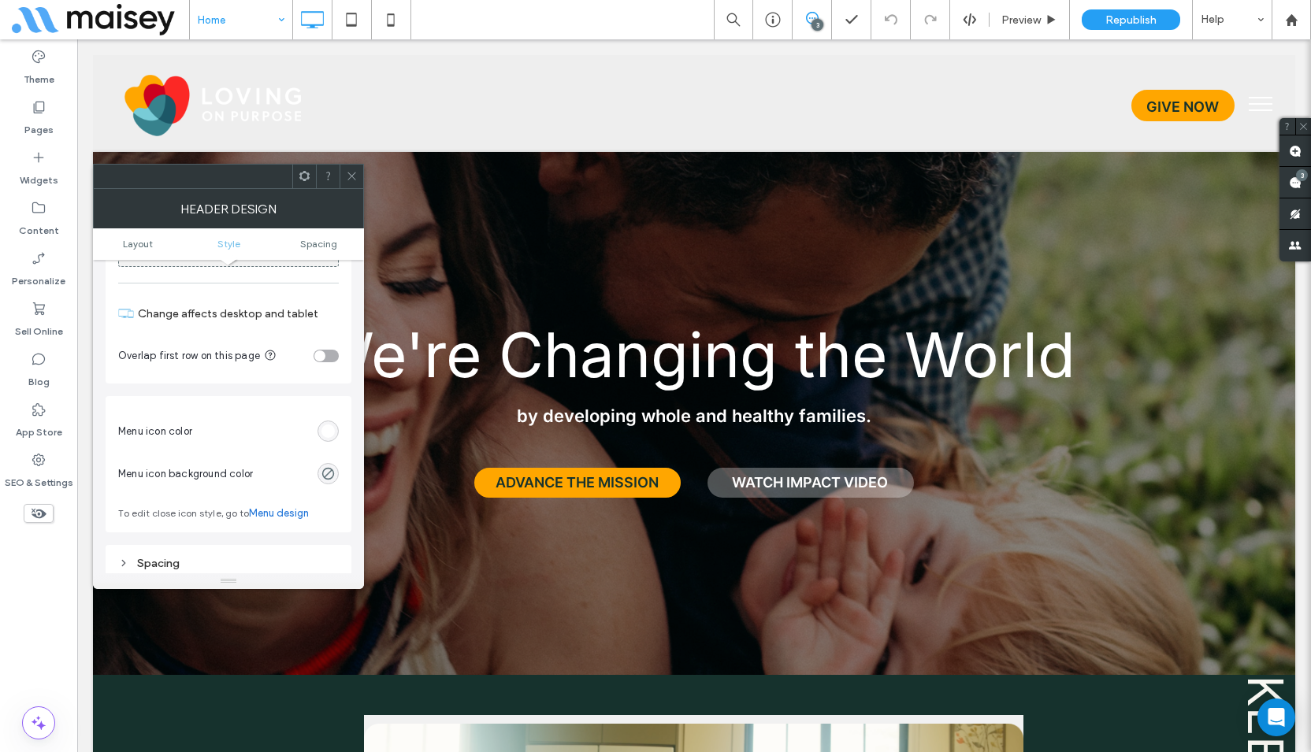
scroll to position [630, 0]
click at [328, 354] on div "toggle" at bounding box center [326, 355] width 25 height 13
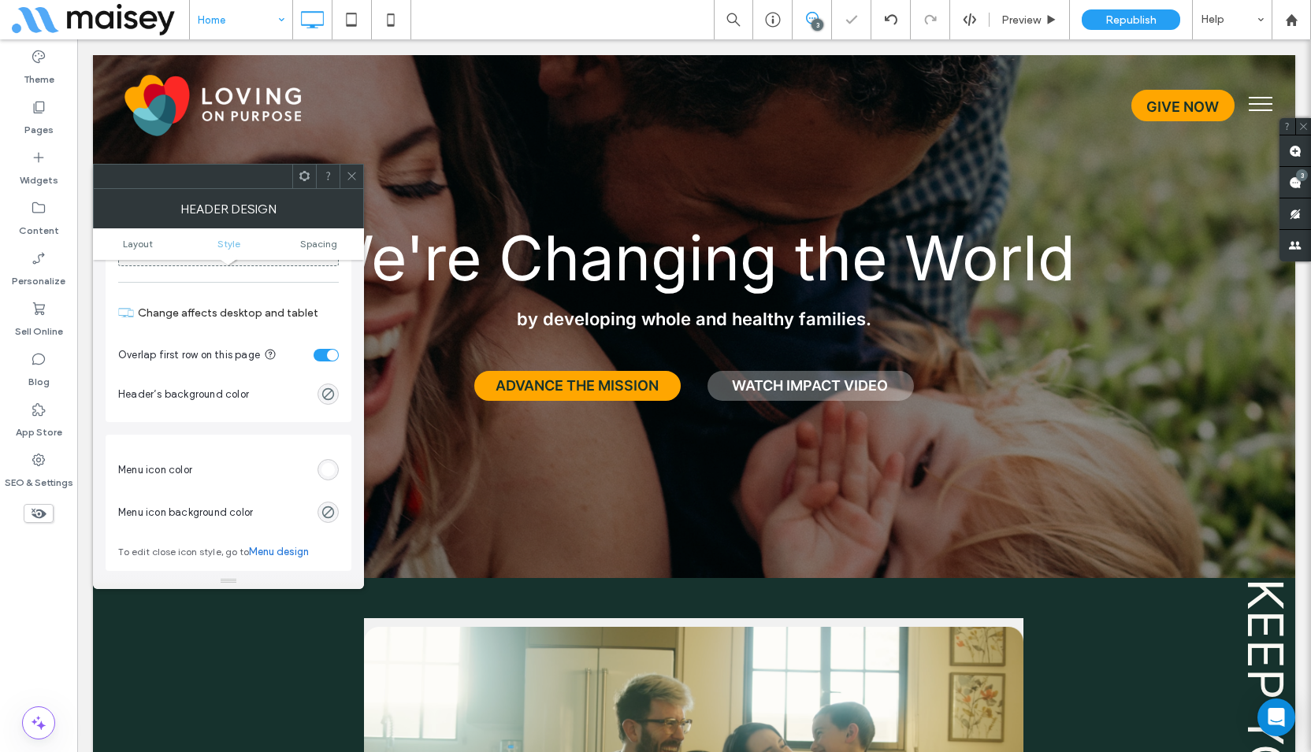
drag, startPoint x: 354, startPoint y: 182, endPoint x: 457, endPoint y: 116, distance: 122.6
click at [354, 182] on span at bounding box center [352, 177] width 12 height 24
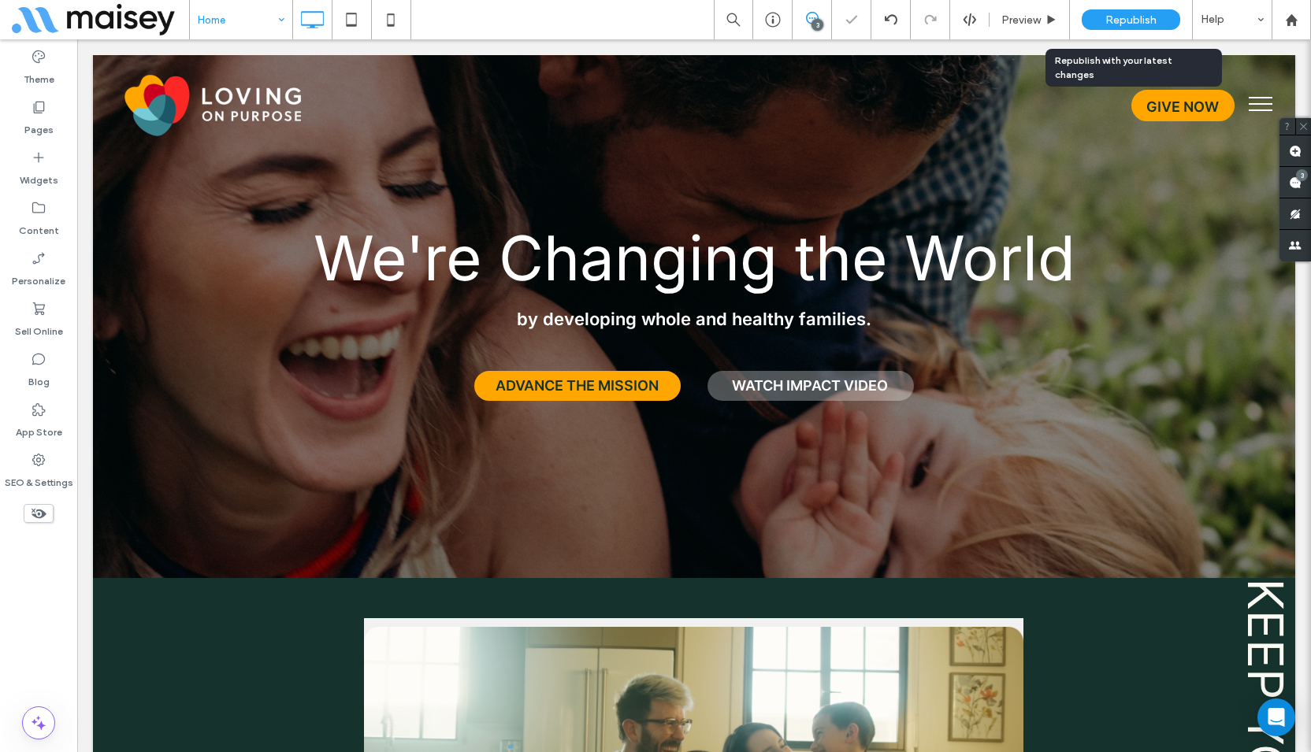
click at [1112, 20] on span "Republish" at bounding box center [1130, 19] width 51 height 13
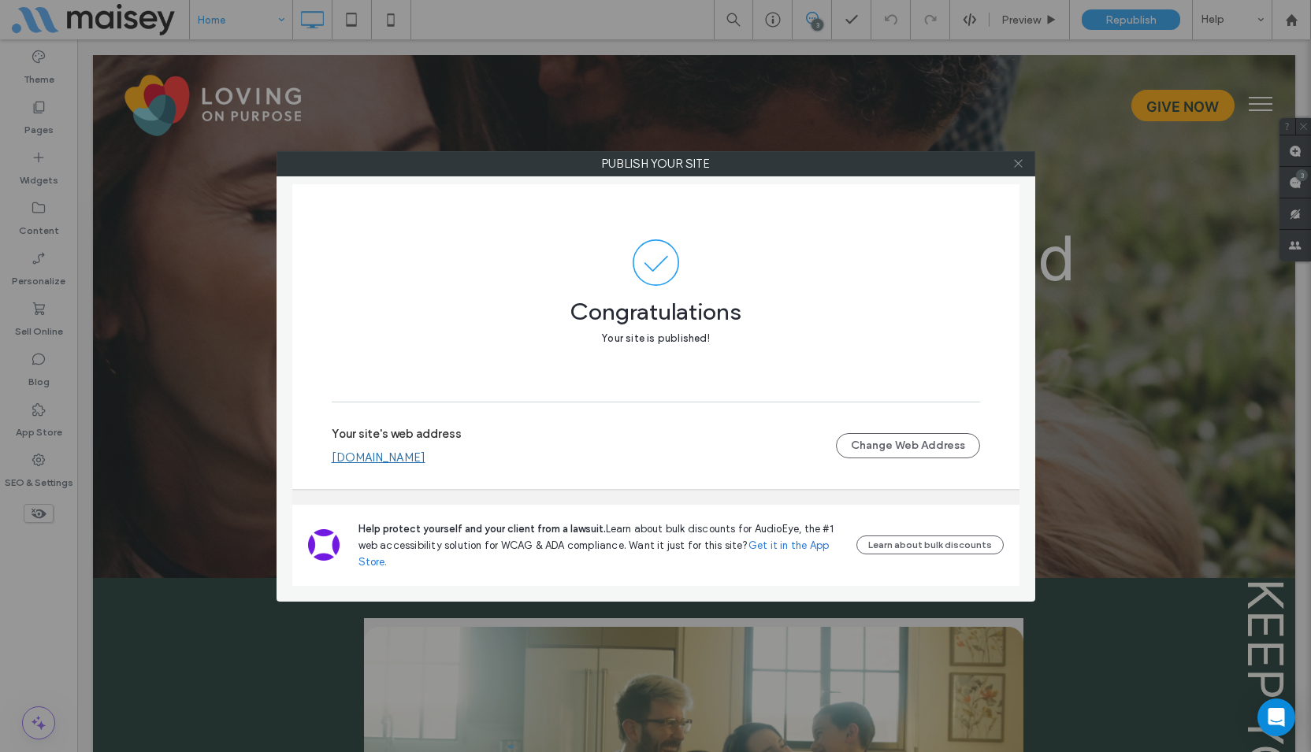
click at [1017, 163] on icon at bounding box center [1018, 164] width 12 height 12
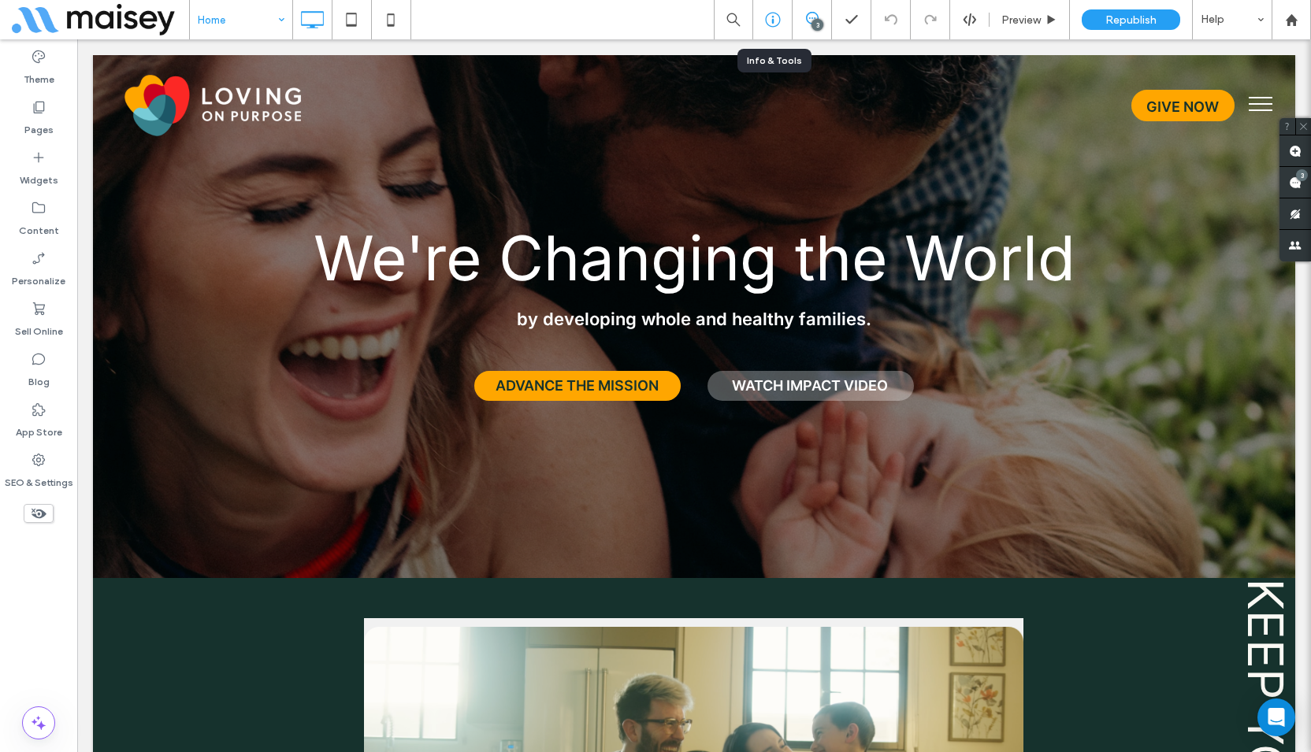
click at [774, 26] on icon at bounding box center [773, 20] width 16 height 16
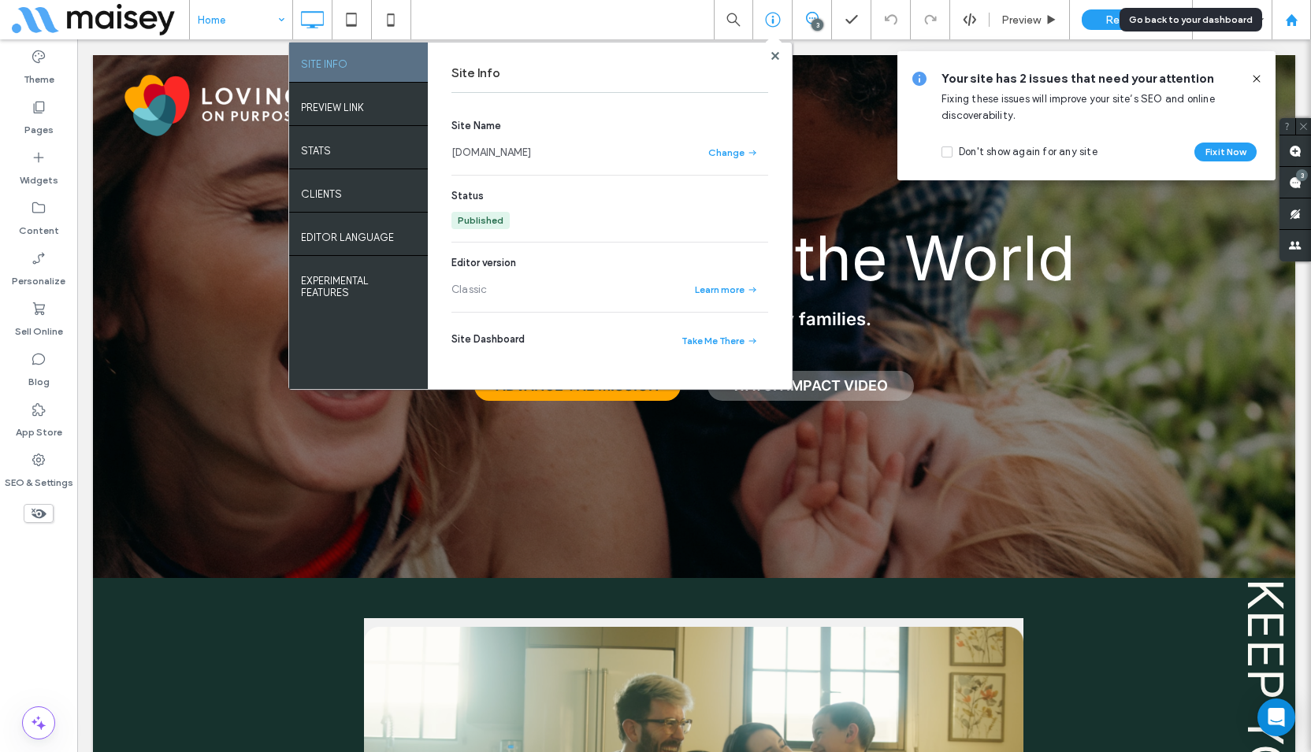
click at [1290, 18] on use at bounding box center [1291, 19] width 12 height 12
